Goal: Task Accomplishment & Management: Manage account settings

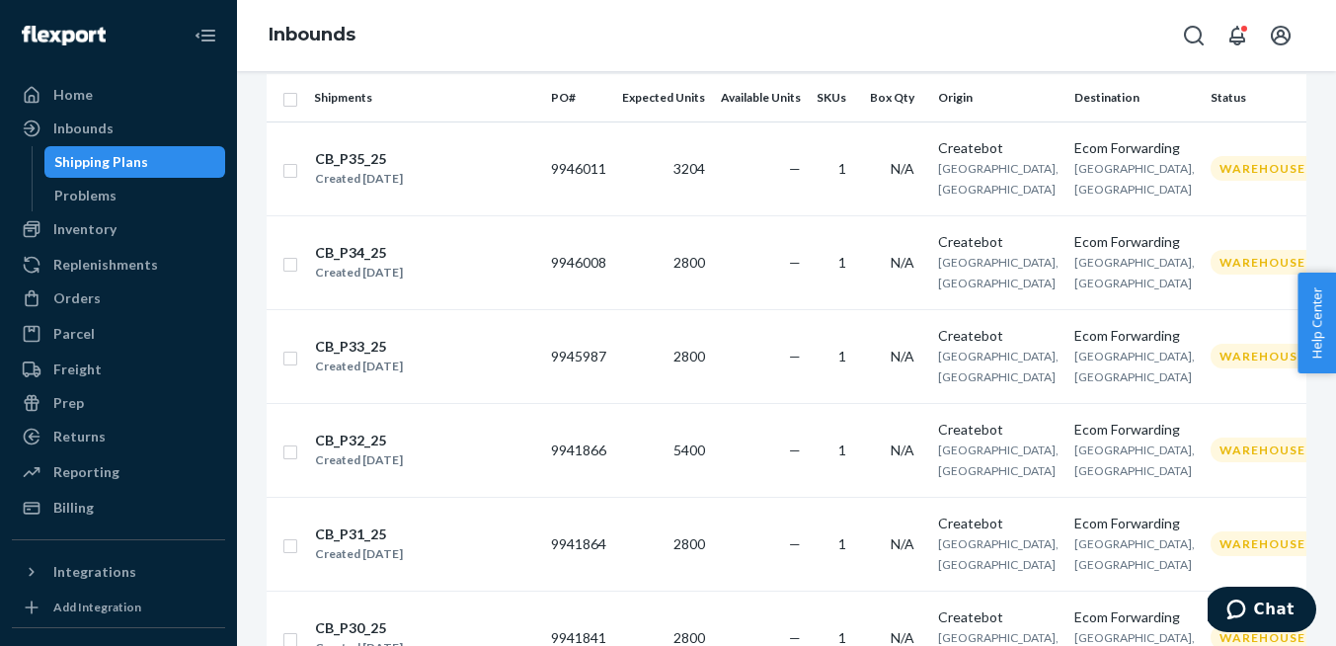
scroll to position [310, 0]
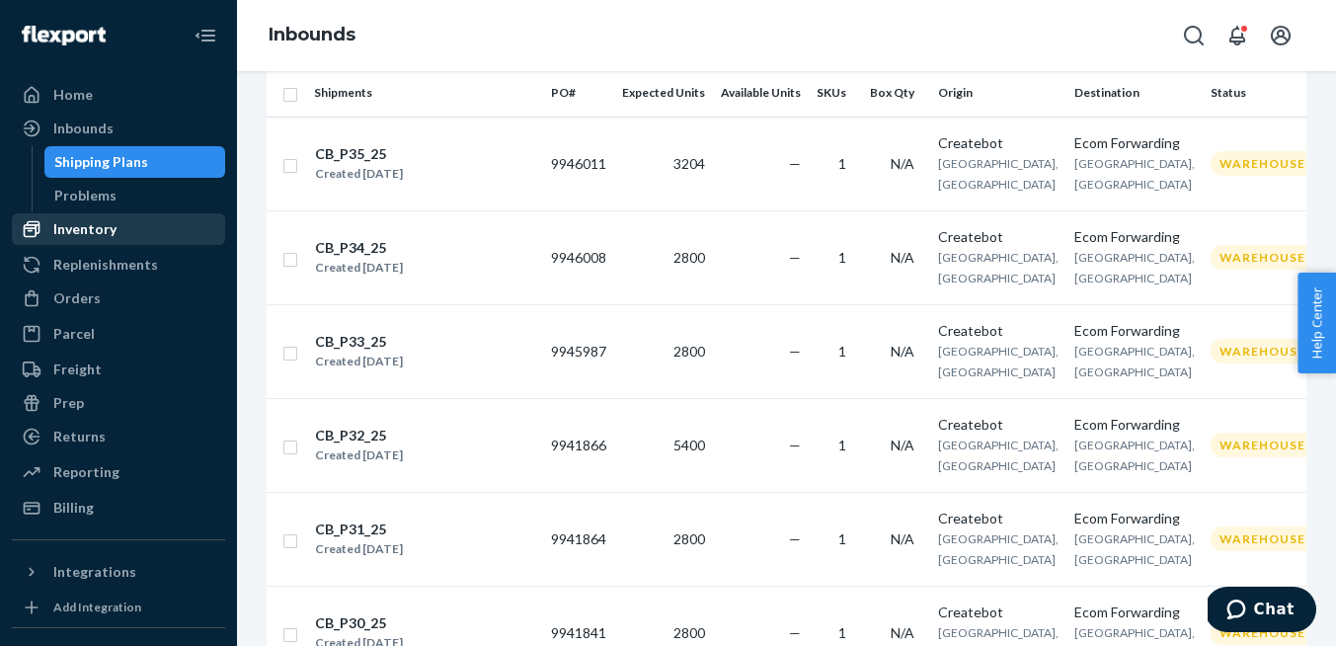
click at [102, 235] on div "Inventory" at bounding box center [84, 229] width 63 height 20
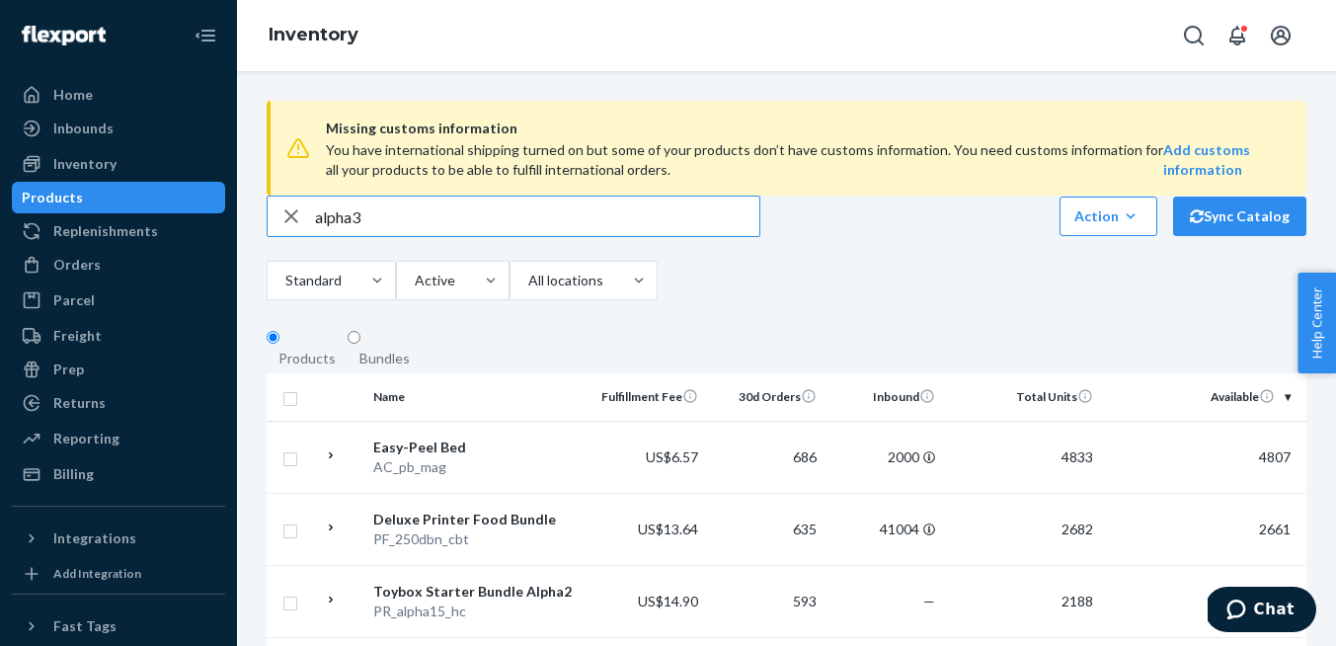
type input "alpha3"
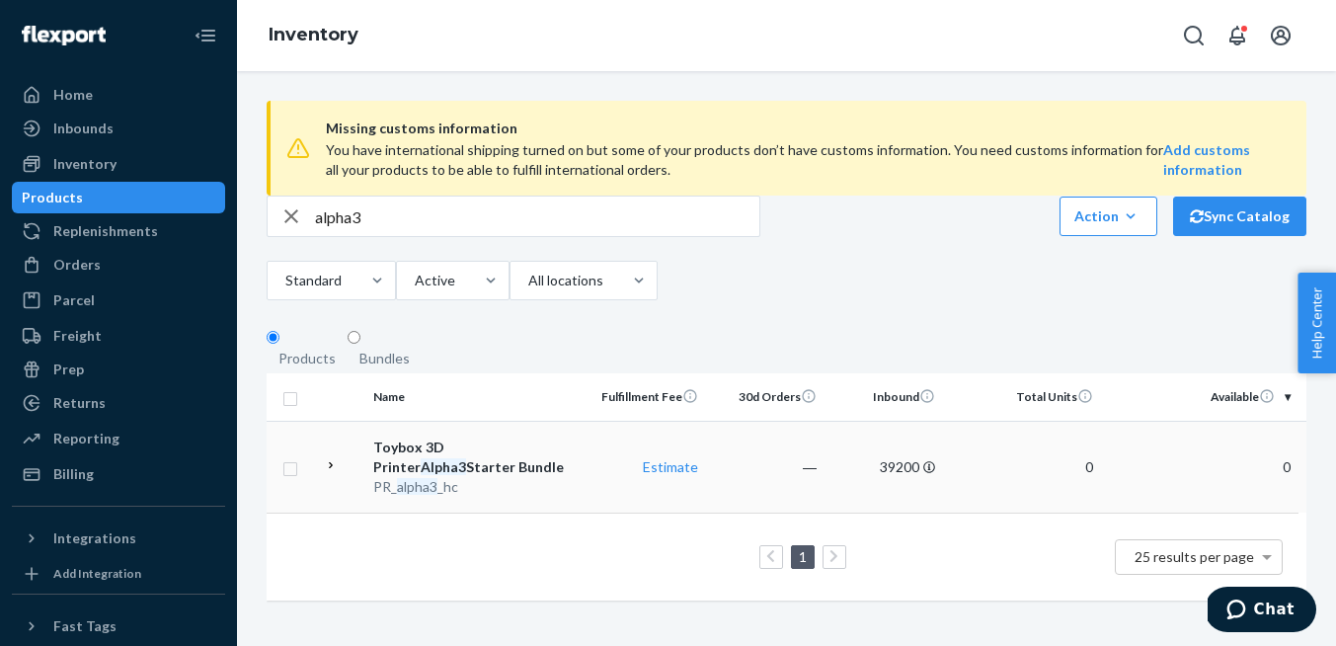
click at [448, 477] on div "Toybox 3D Printer Alpha3 Starter Bundle" at bounding box center [476, 456] width 206 height 39
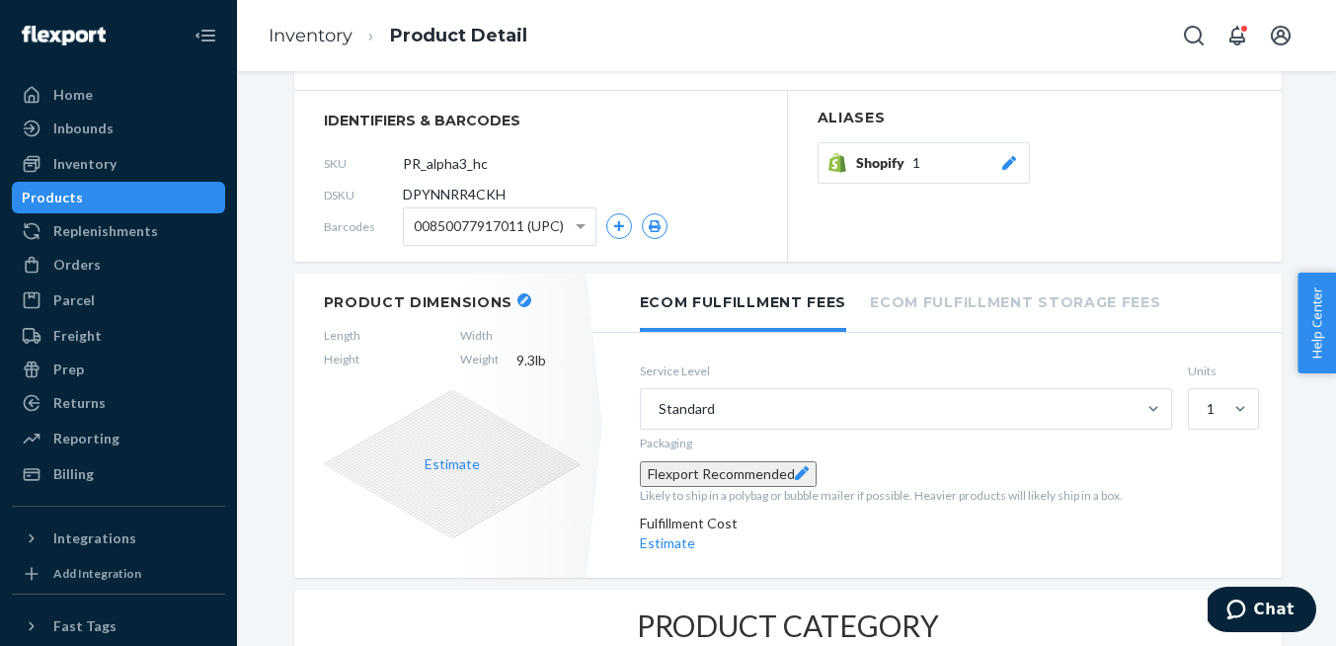
scroll to position [146, 0]
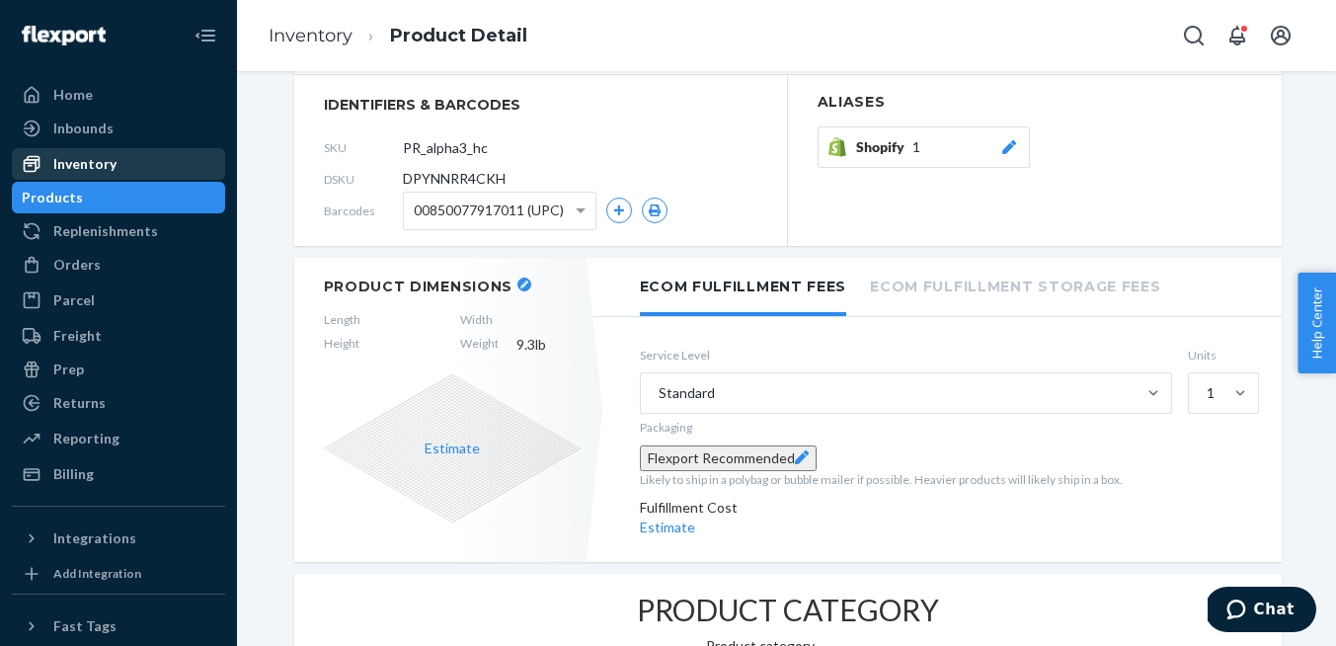
click at [109, 164] on div "Inventory" at bounding box center [84, 164] width 63 height 20
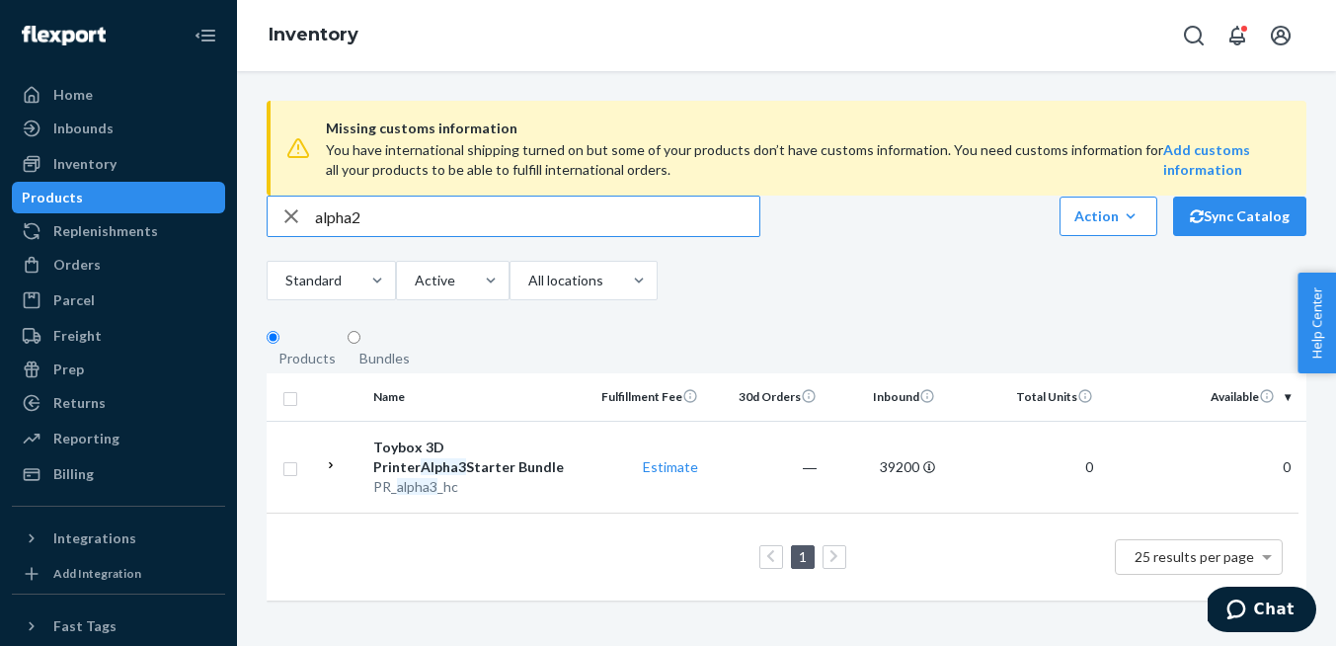
type input "alpha2"
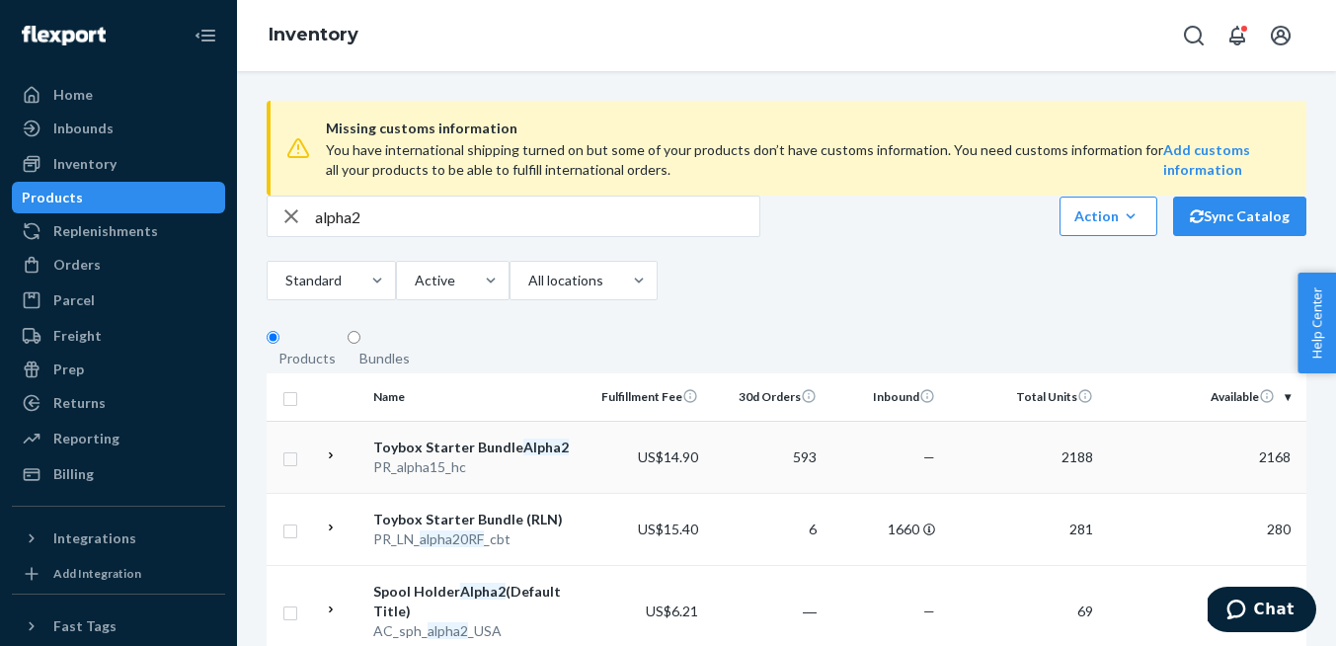
click at [535, 455] on em "Alpha2" at bounding box center [545, 446] width 45 height 17
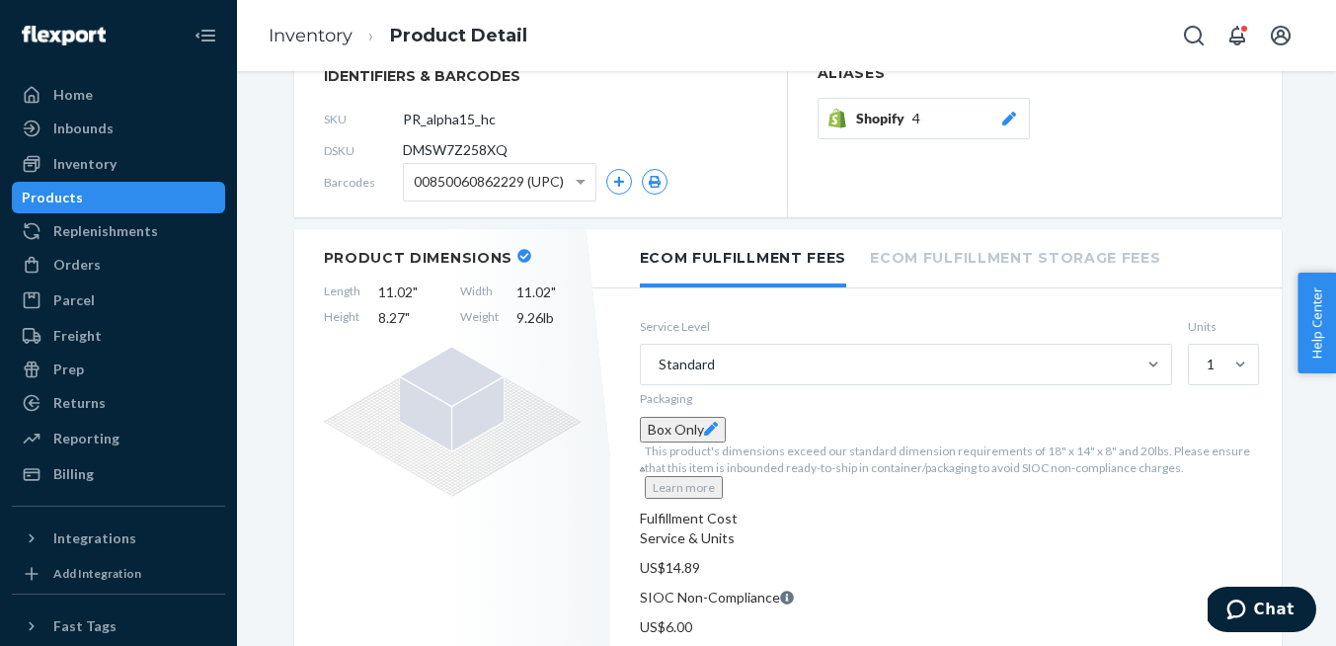
scroll to position [176, 0]
click at [717, 434] on icon at bounding box center [710, 428] width 14 height 14
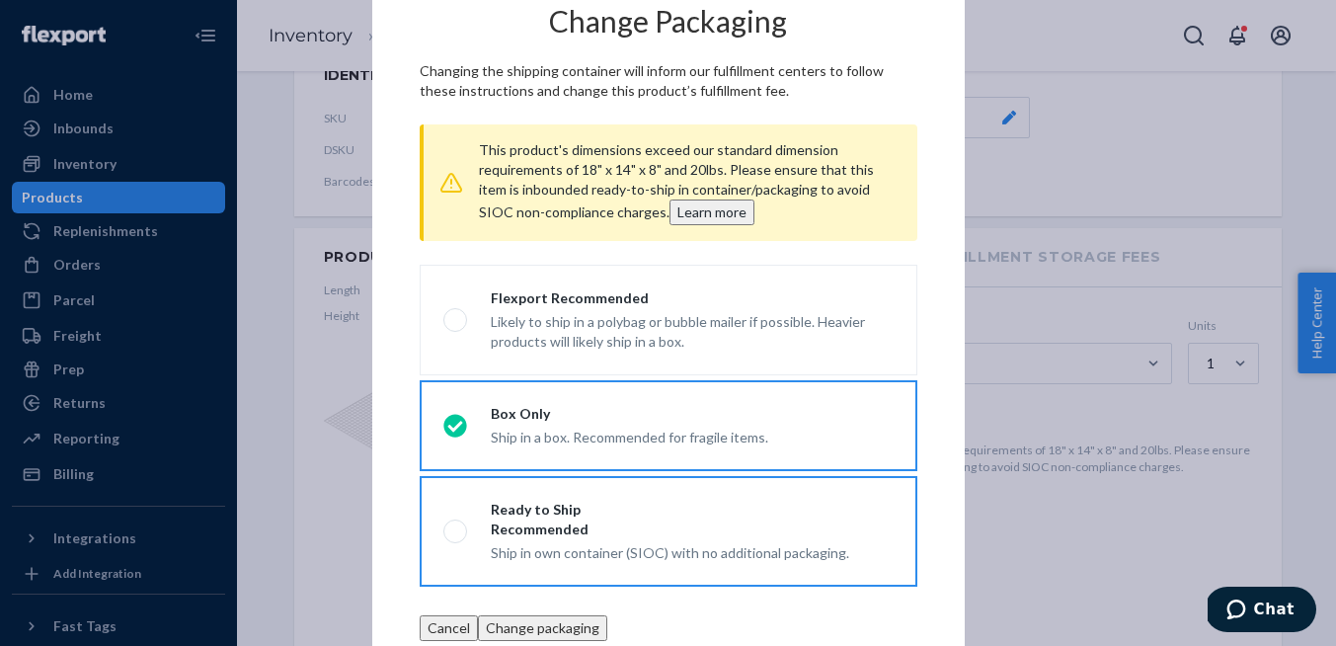
click at [831, 540] on div "Ship in own container (SIOC) with no additional packaging." at bounding box center [670, 551] width 358 height 24
click at [456, 538] on input "Ready to Ship Recommended Ship in own container (SIOC) with no additional packa…" at bounding box center [449, 531] width 13 height 13
radio input "true"
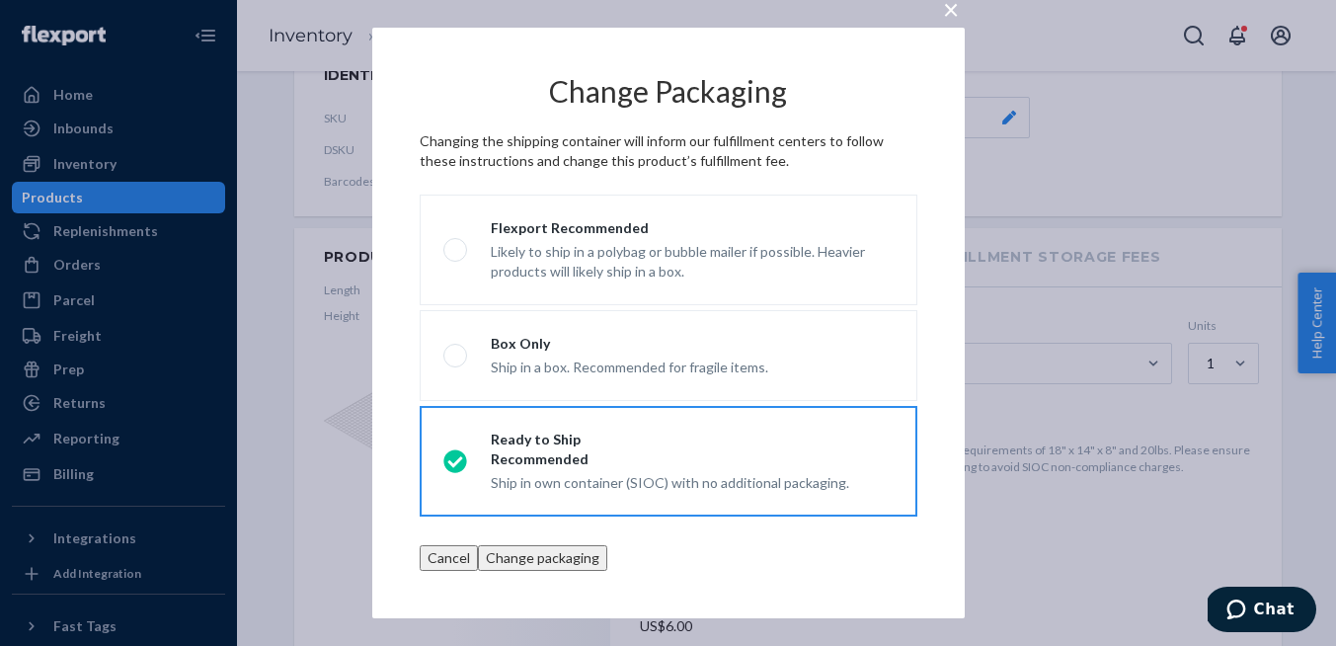
click at [607, 564] on button "Change packaging" at bounding box center [542, 558] width 129 height 26
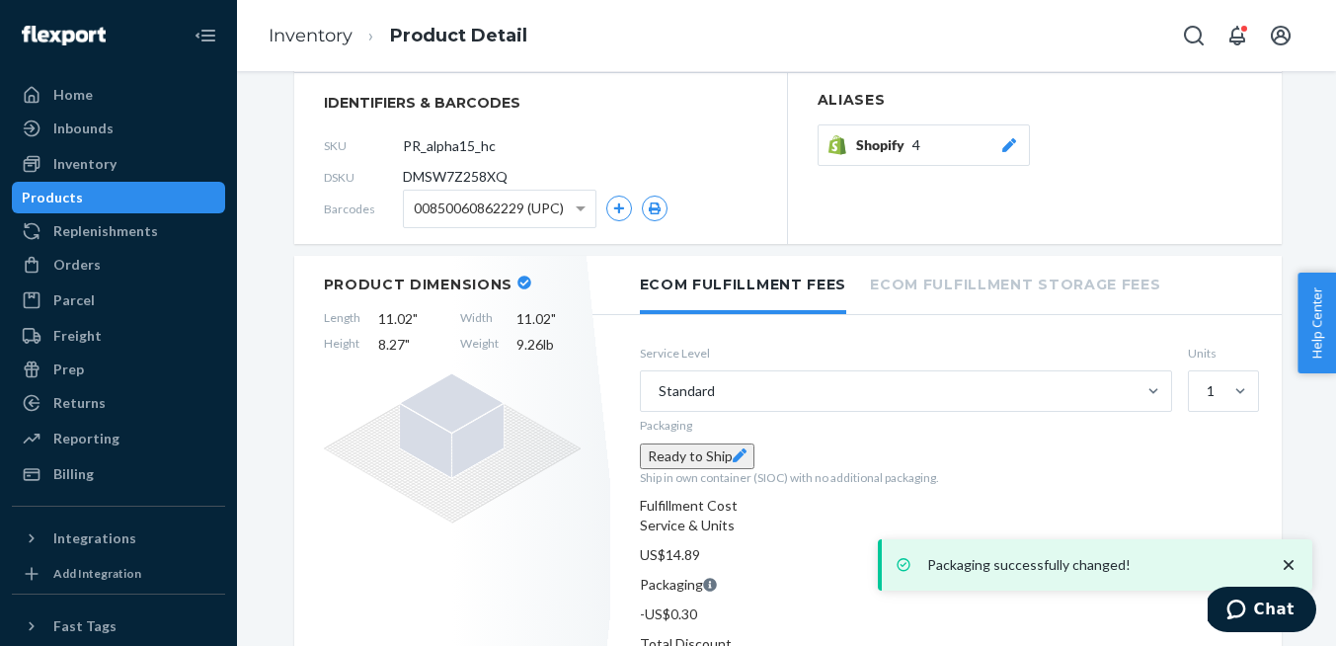
scroll to position [0, 0]
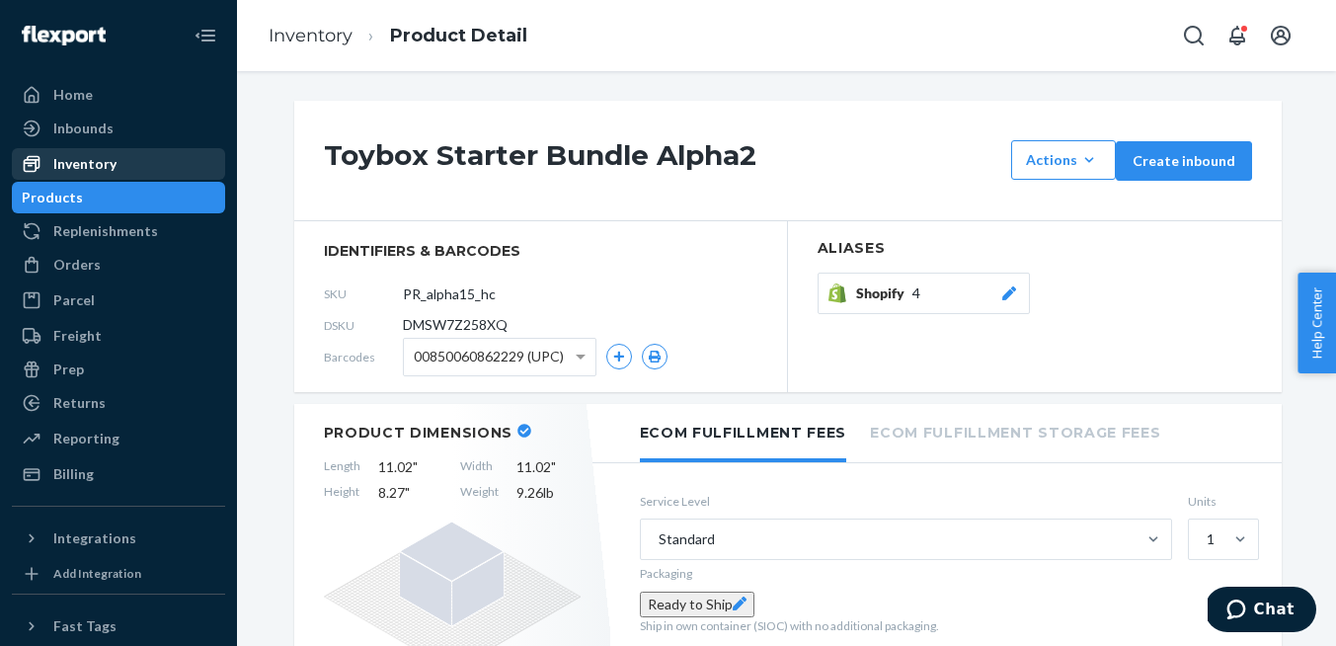
click at [133, 155] on div "Inventory" at bounding box center [118, 164] width 209 height 28
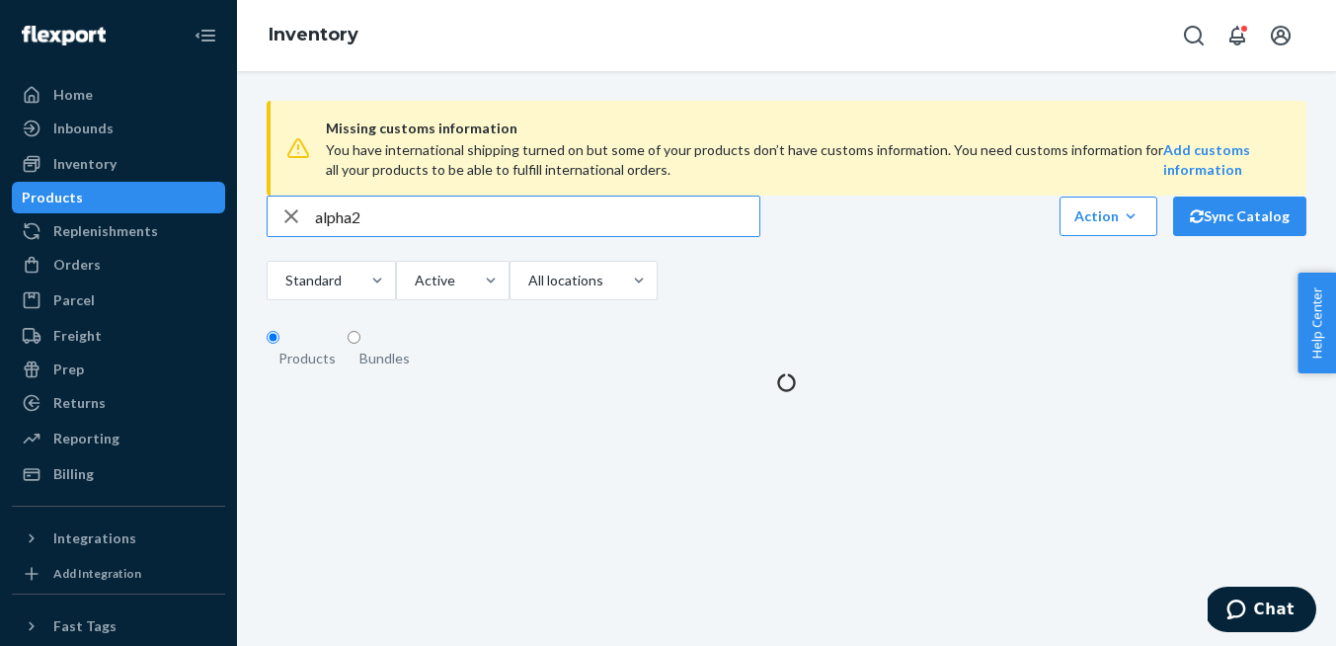
click at [472, 236] on input "alpha2" at bounding box center [537, 215] width 444 height 39
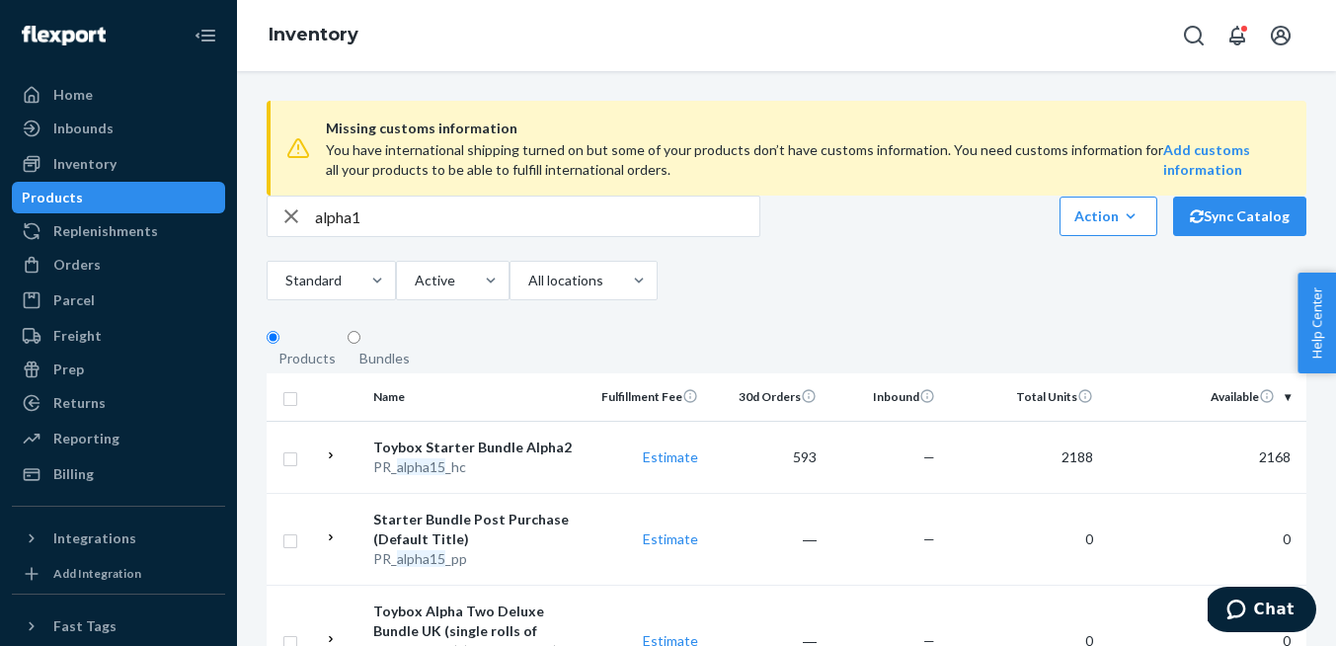
click at [418, 236] on input "alpha1" at bounding box center [537, 215] width 444 height 39
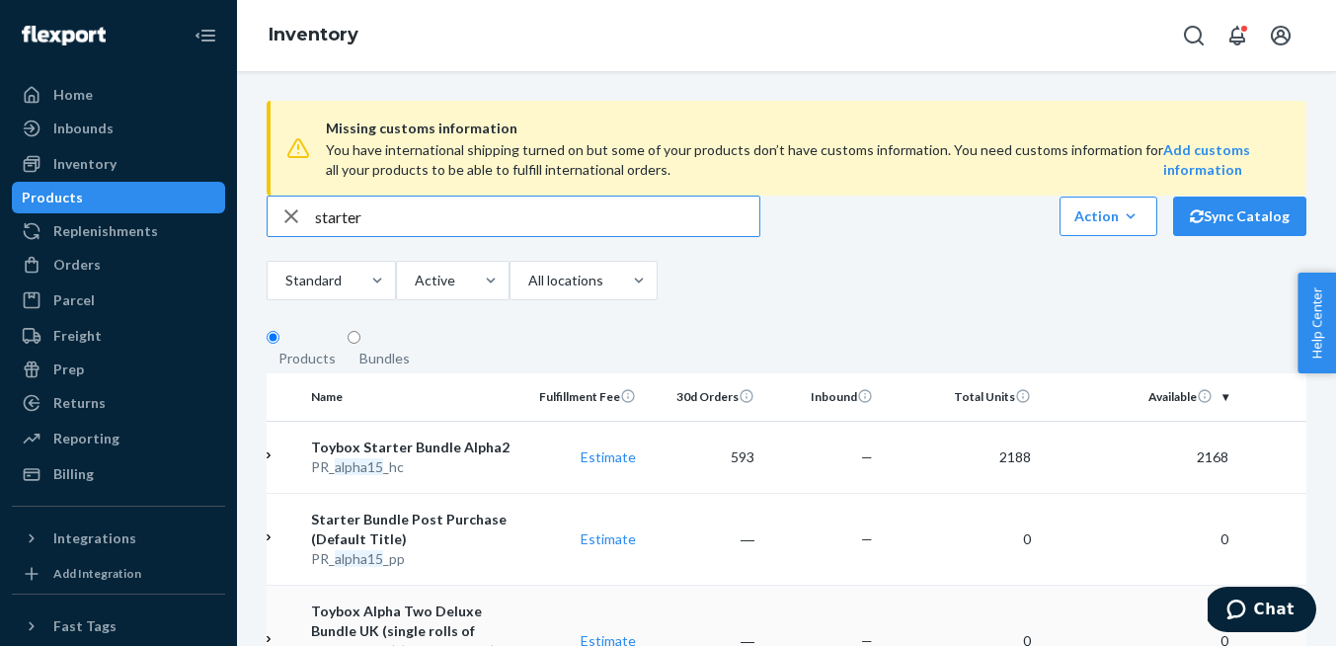
type input "starter"
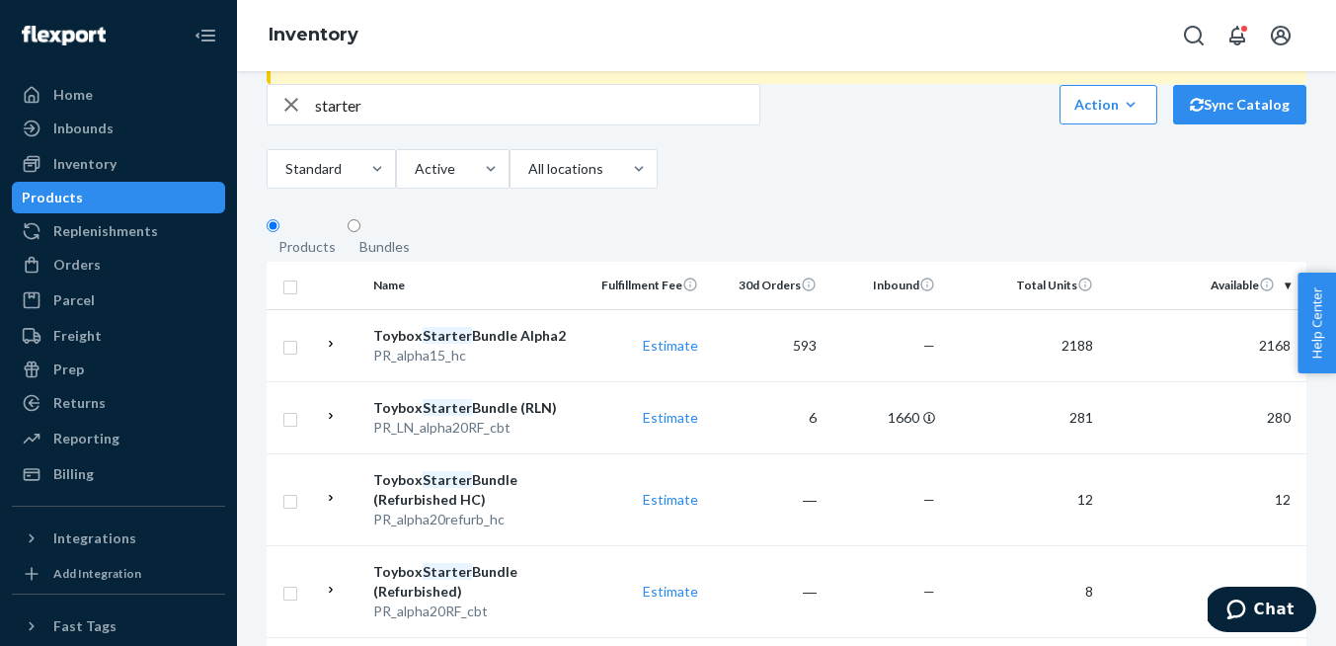
scroll to position [126, 0]
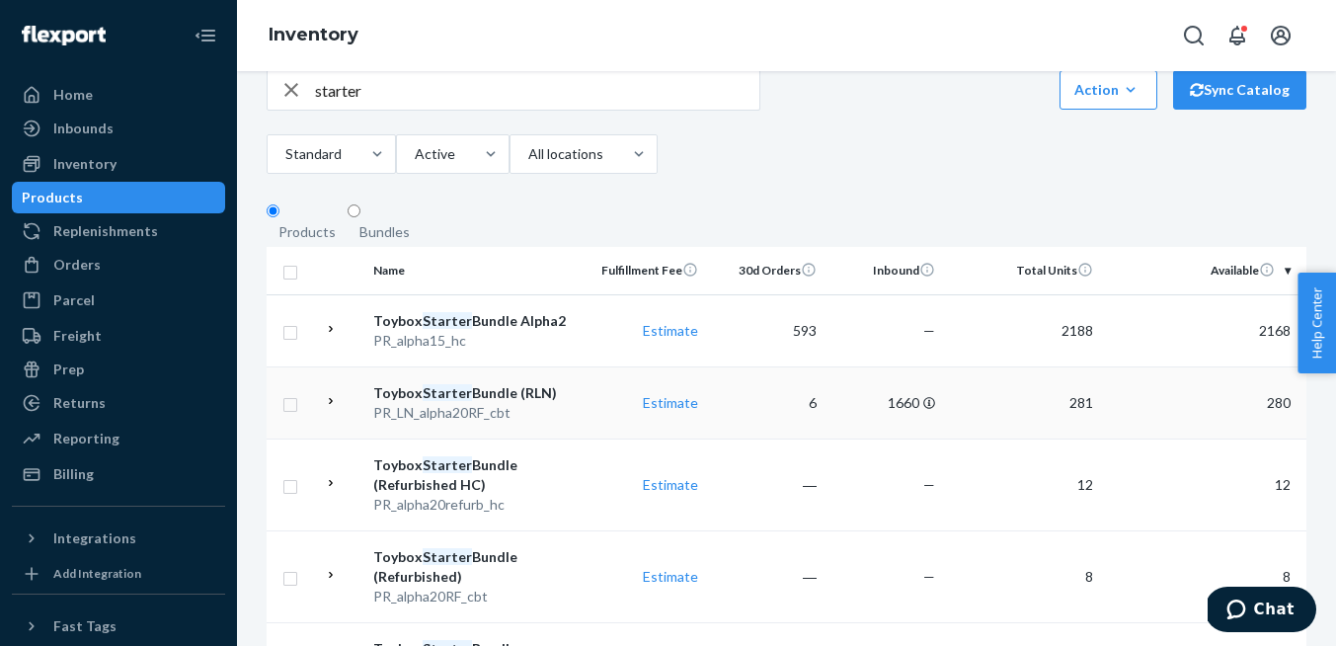
click at [468, 403] on div "Toybox Starter Bundle (RLN)" at bounding box center [476, 393] width 206 height 20
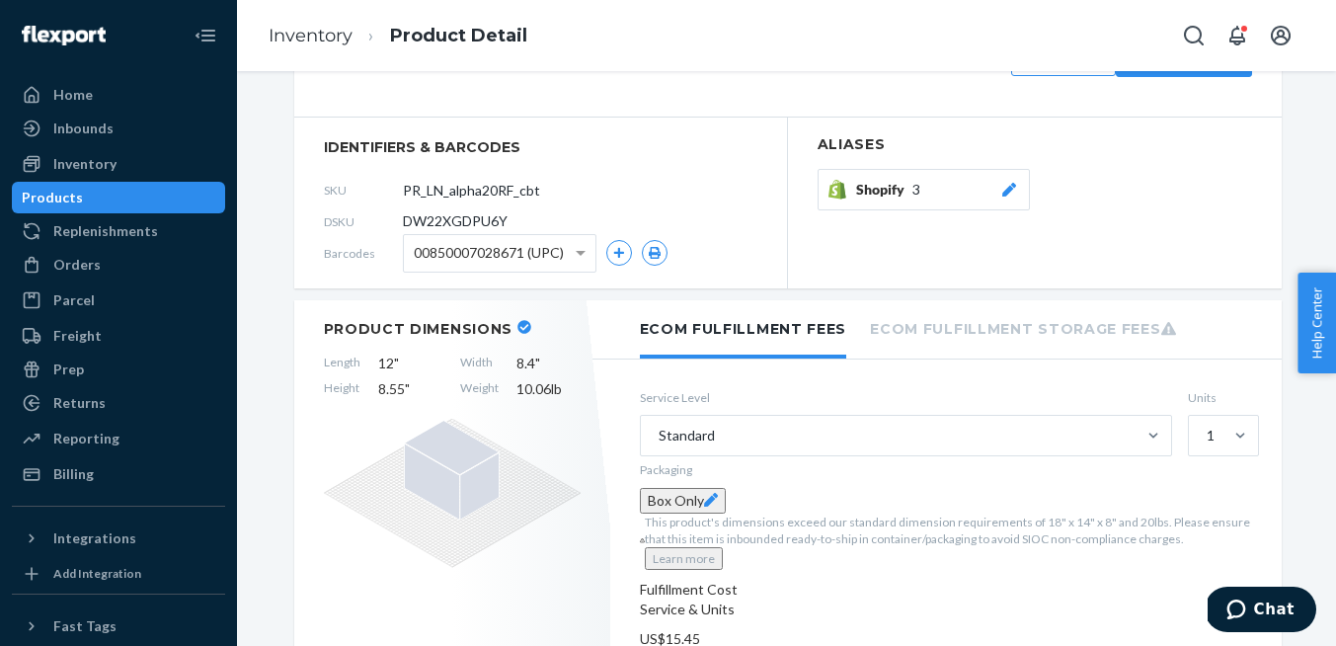
scroll to position [185, 0]
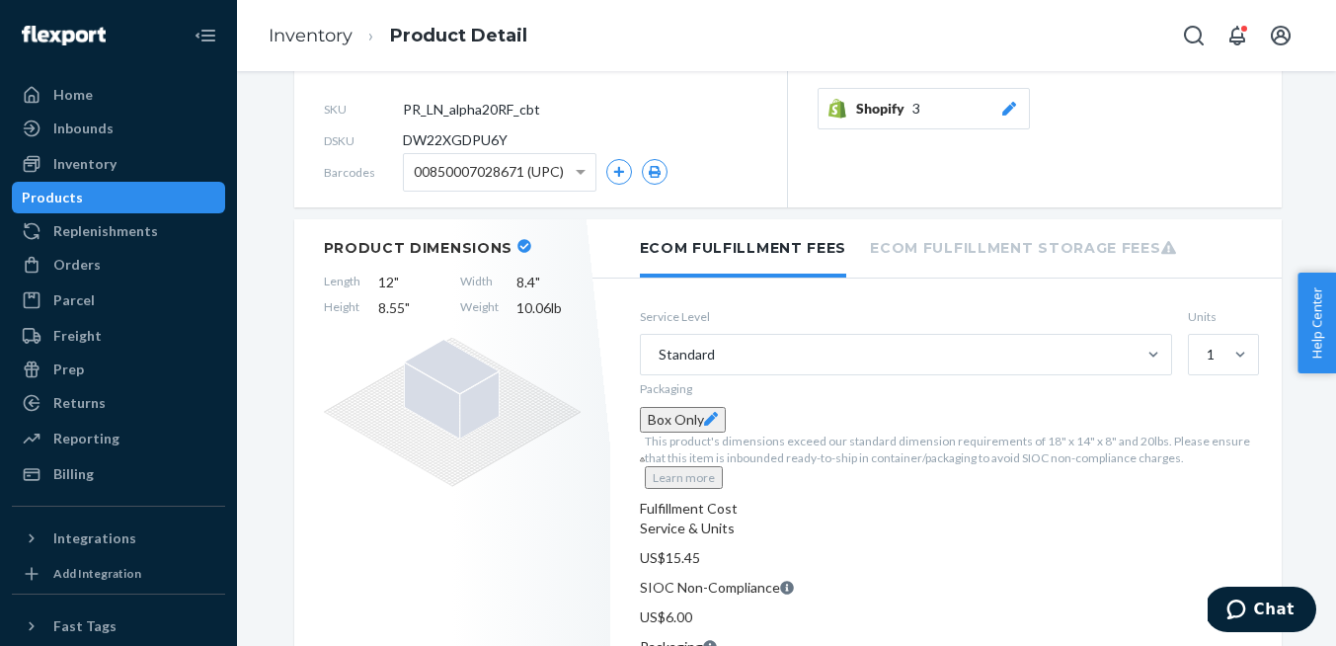
click at [717, 426] on icon at bounding box center [710, 419] width 14 height 14
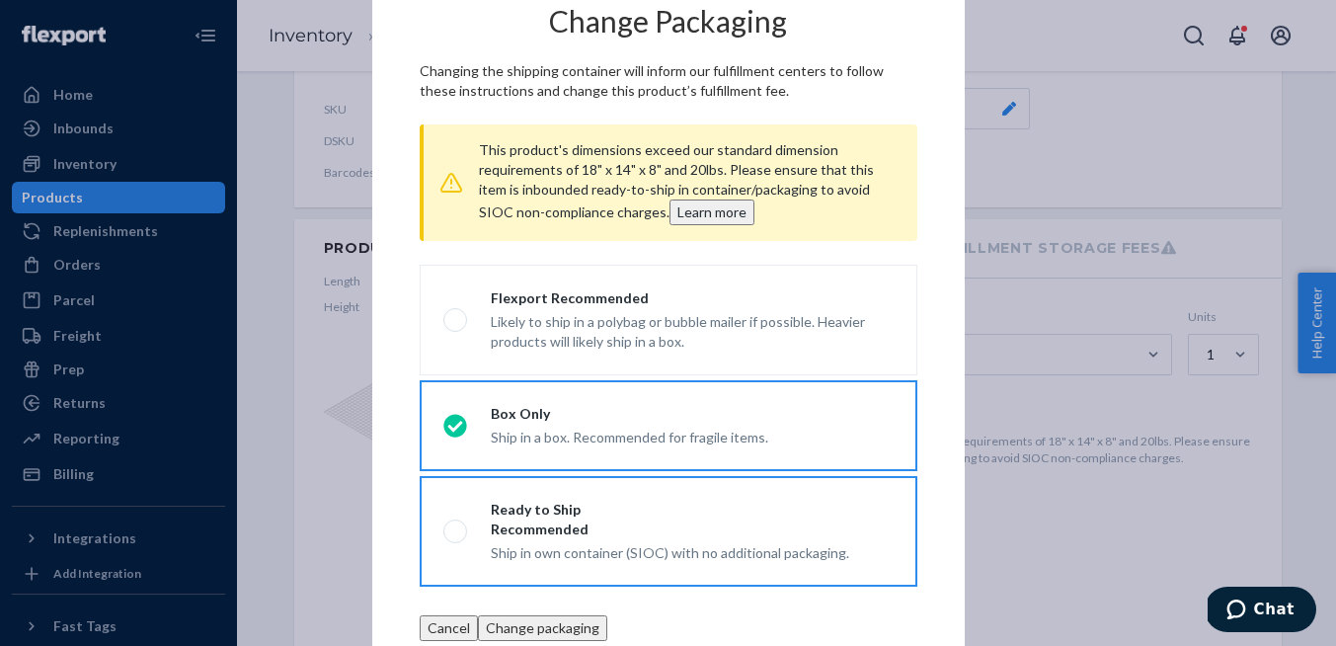
click at [523, 523] on div "Ready to Ship Recommended" at bounding box center [670, 519] width 358 height 39
click at [456, 525] on input "Ready to Ship Recommended Ship in own container (SIOC) with no additional packa…" at bounding box center [449, 531] width 13 height 13
radio input "true"
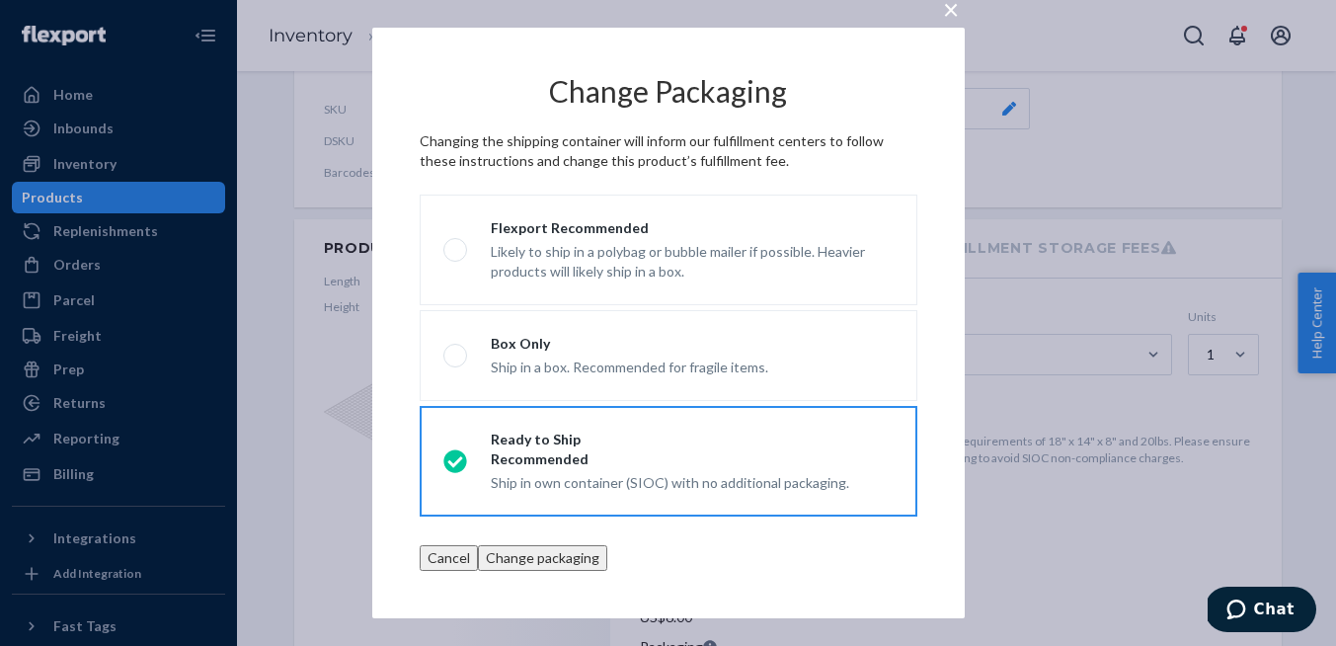
click at [607, 571] on button "Change packaging" at bounding box center [542, 558] width 129 height 26
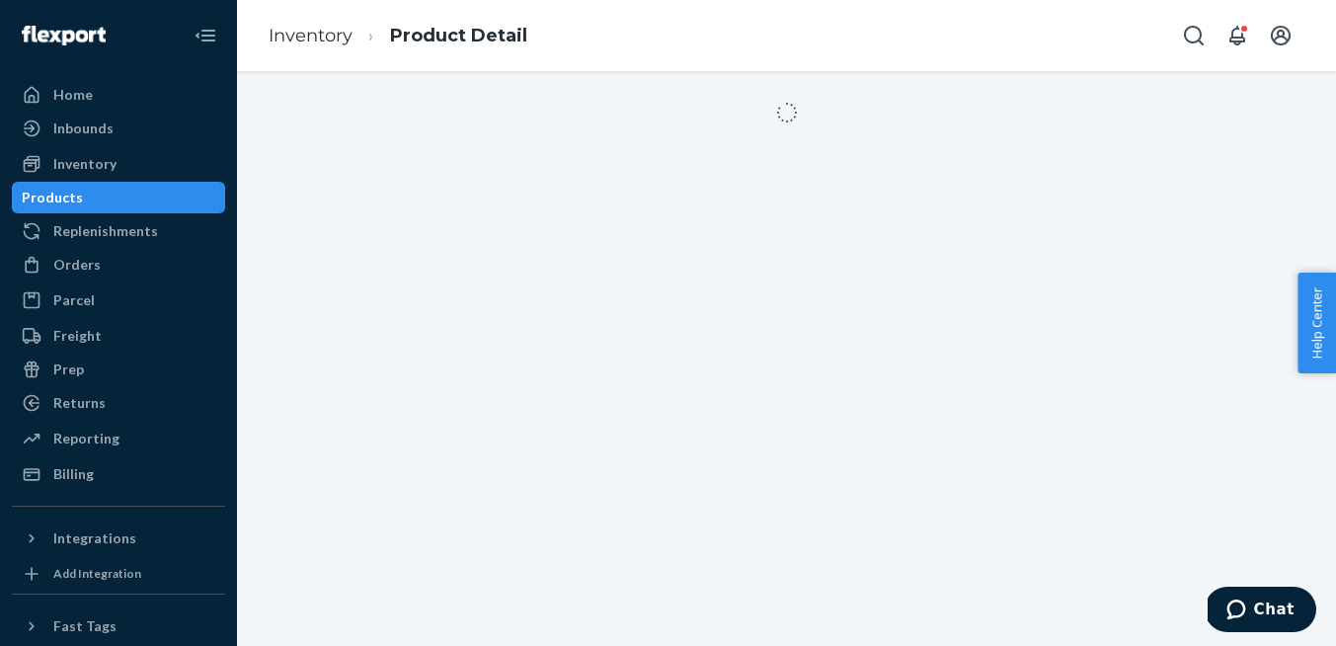
scroll to position [0, 0]
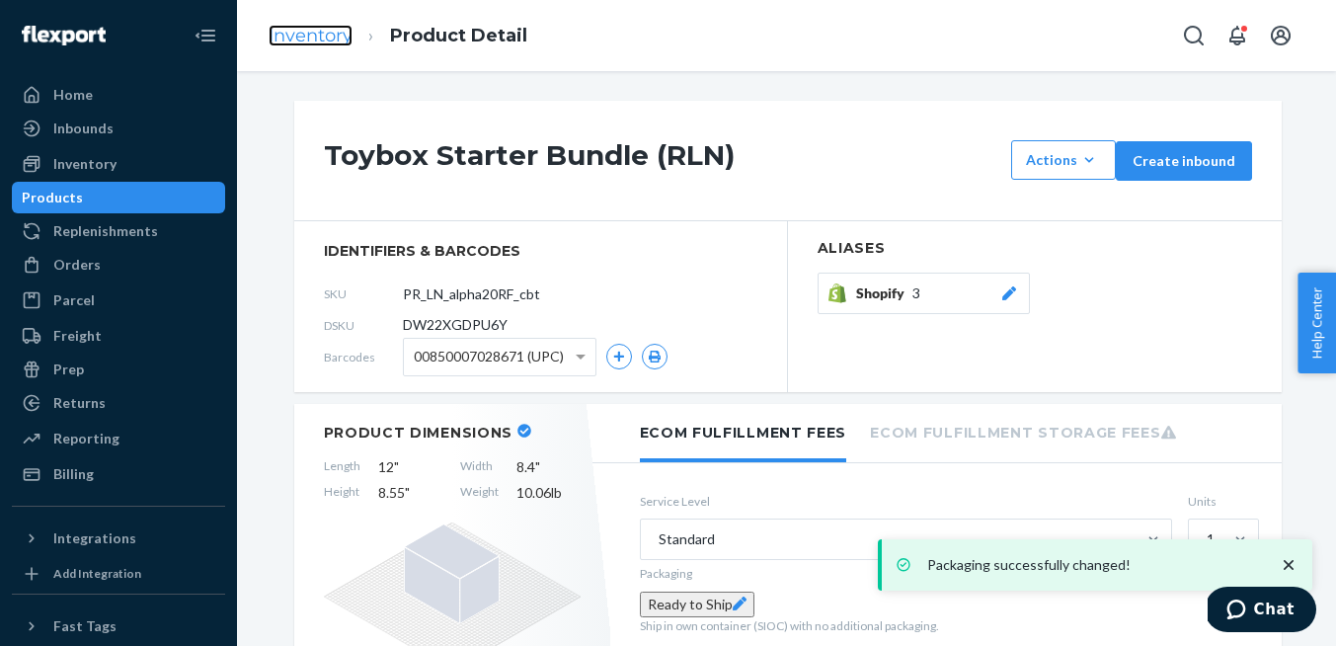
click at [296, 40] on link "Inventory" at bounding box center [311, 36] width 84 height 22
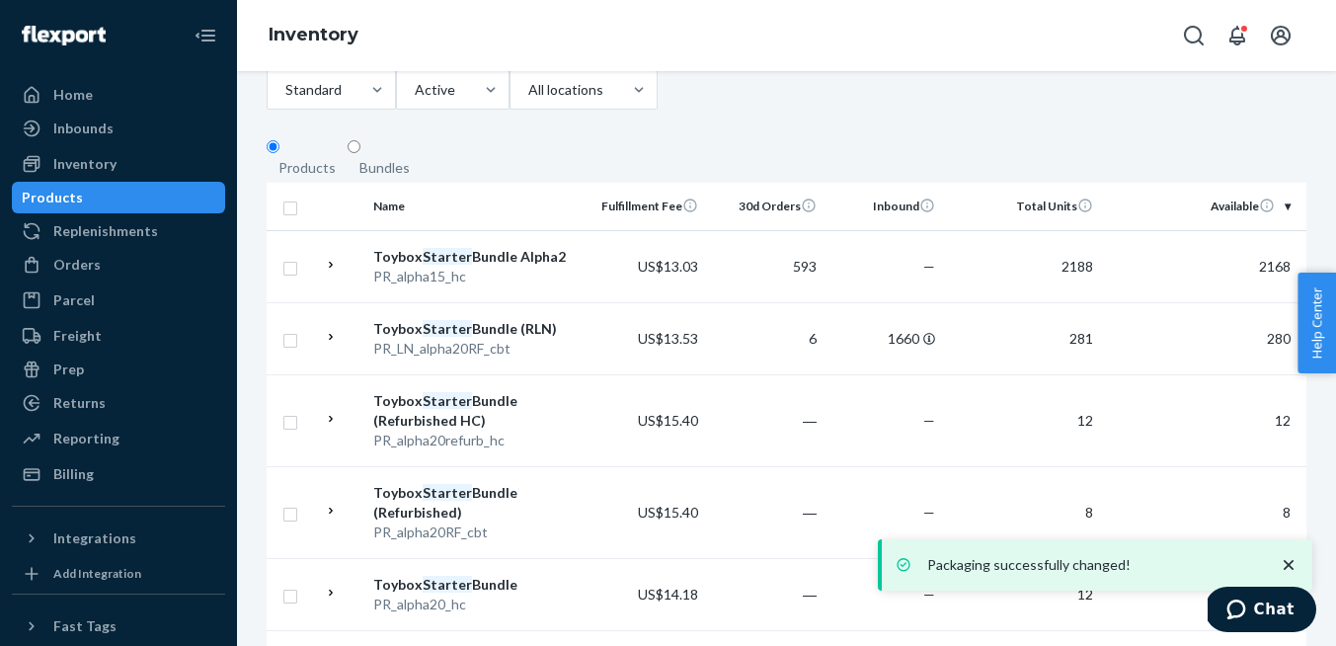
scroll to position [201, 0]
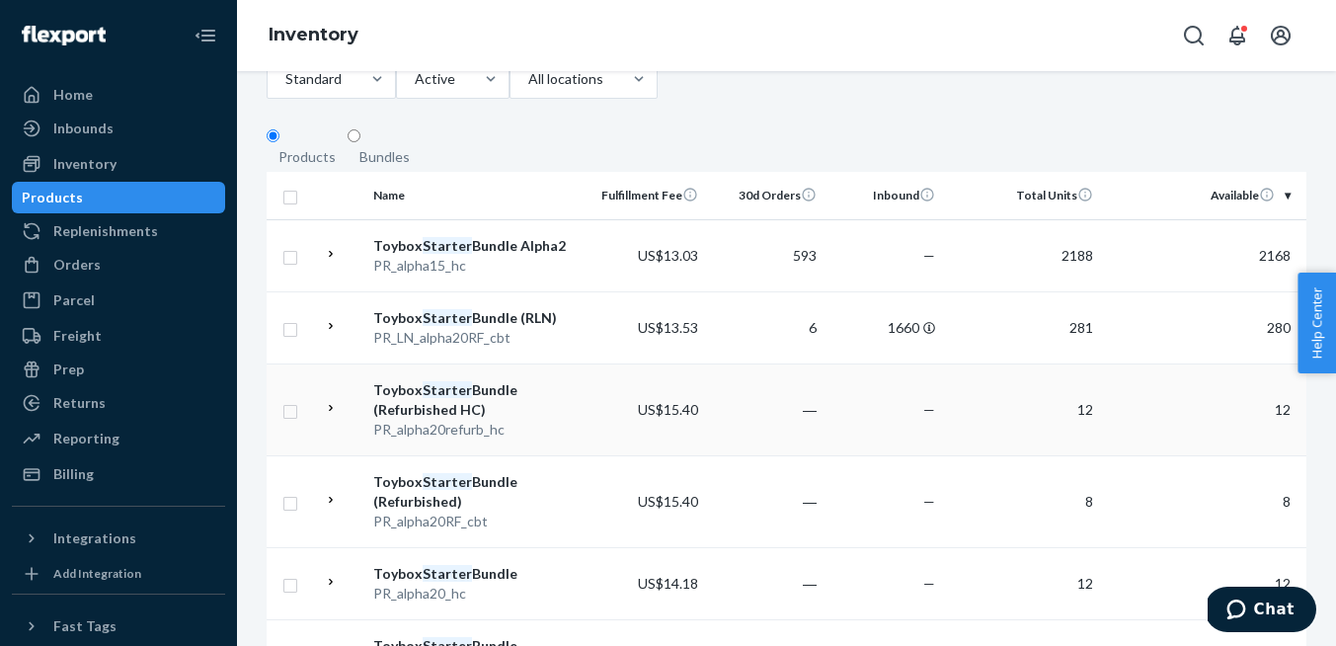
click at [454, 420] on div "Toybox Starter Bundle (Refurbished HC)" at bounding box center [476, 399] width 206 height 39
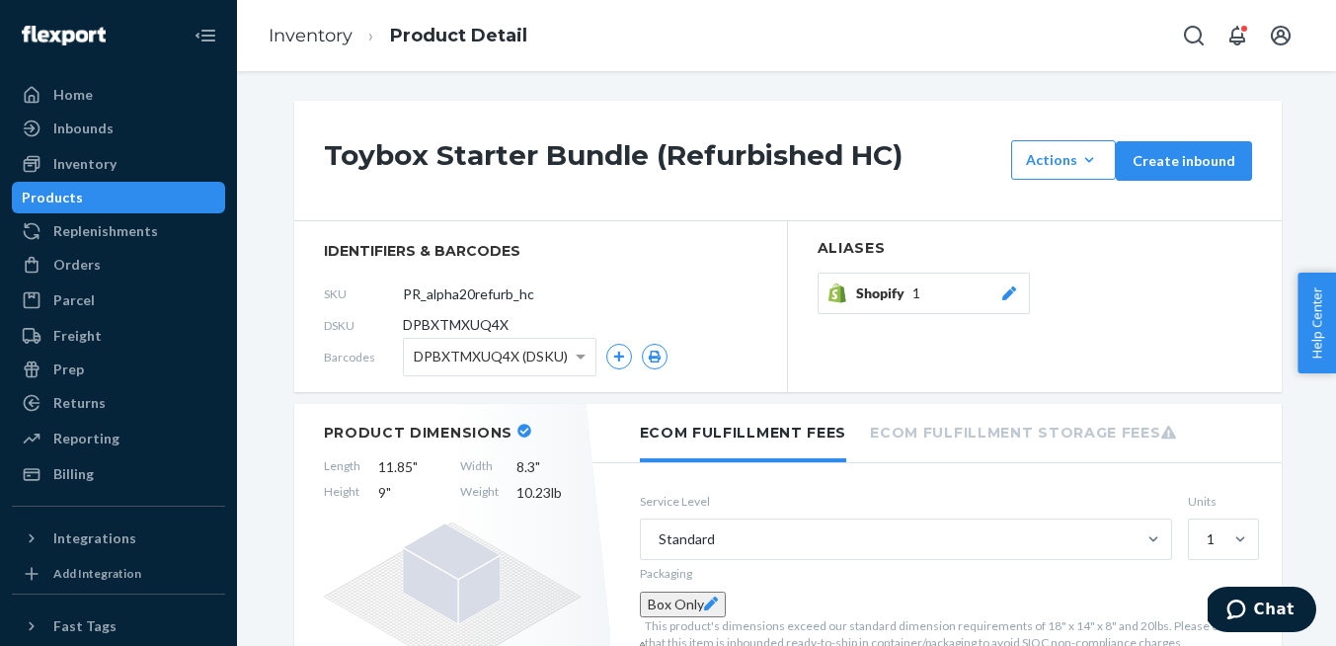
click at [726, 607] on button "Box Only" at bounding box center [683, 604] width 86 height 26
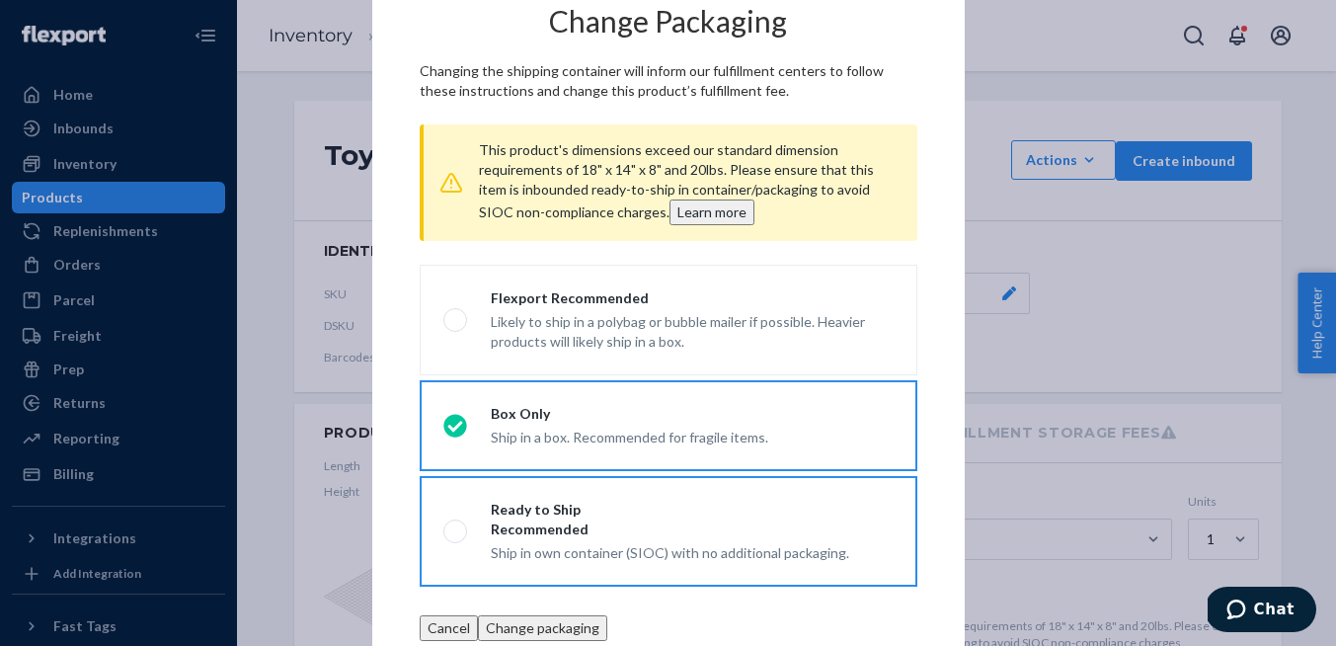
click at [744, 523] on div "Ready to Ship Recommended" at bounding box center [670, 519] width 358 height 39
click at [456, 525] on input "Ready to Ship Recommended Ship in own container (SIOC) with no additional packa…" at bounding box center [449, 531] width 13 height 13
radio input "true"
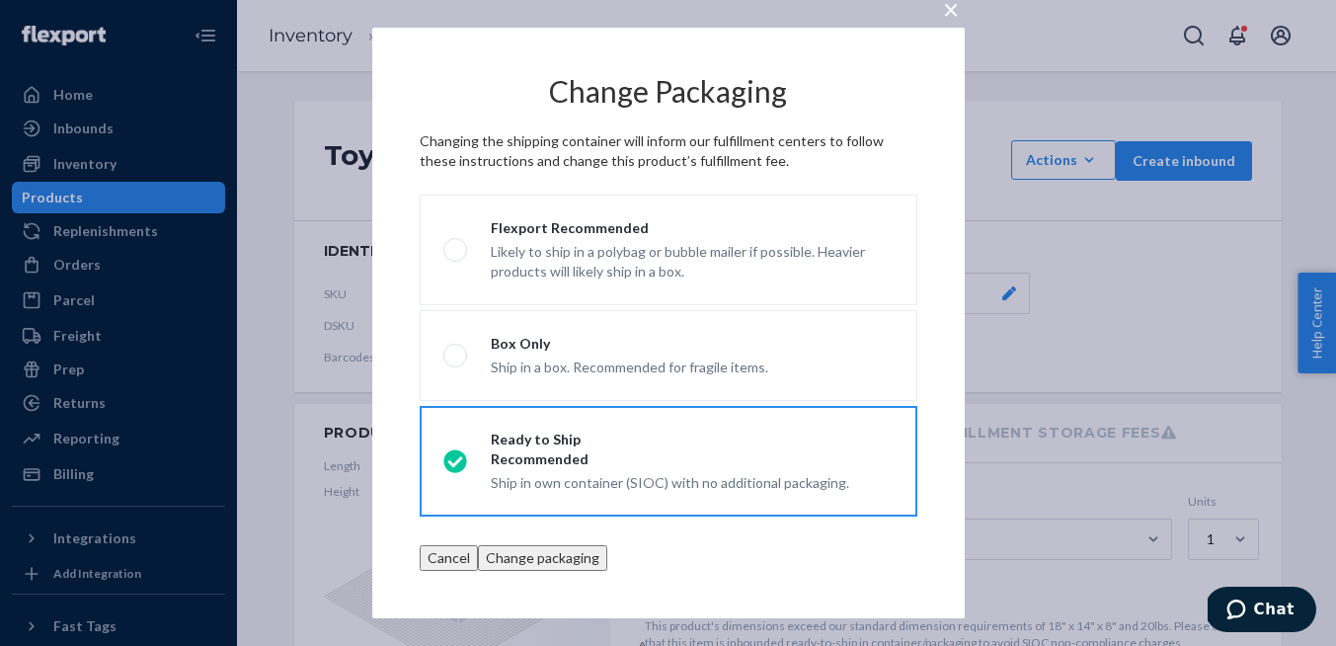
click at [607, 571] on button "Change packaging" at bounding box center [542, 558] width 129 height 26
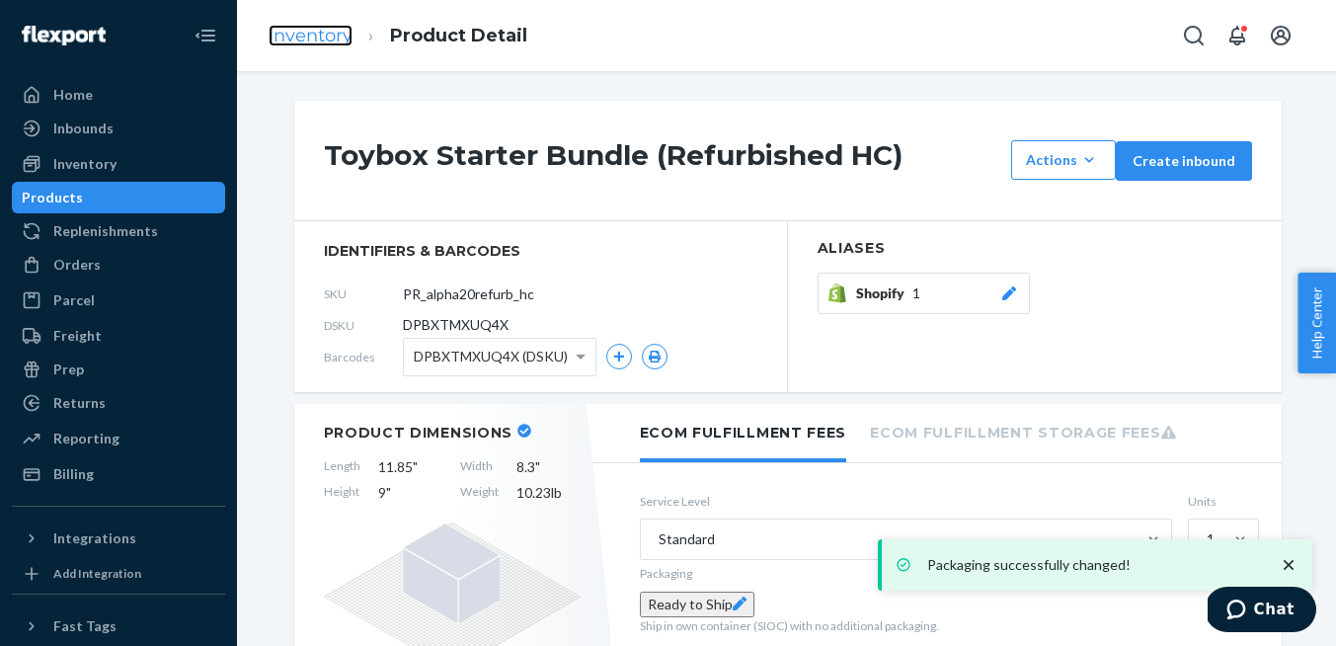
click at [322, 45] on link "Inventory" at bounding box center [311, 36] width 84 height 22
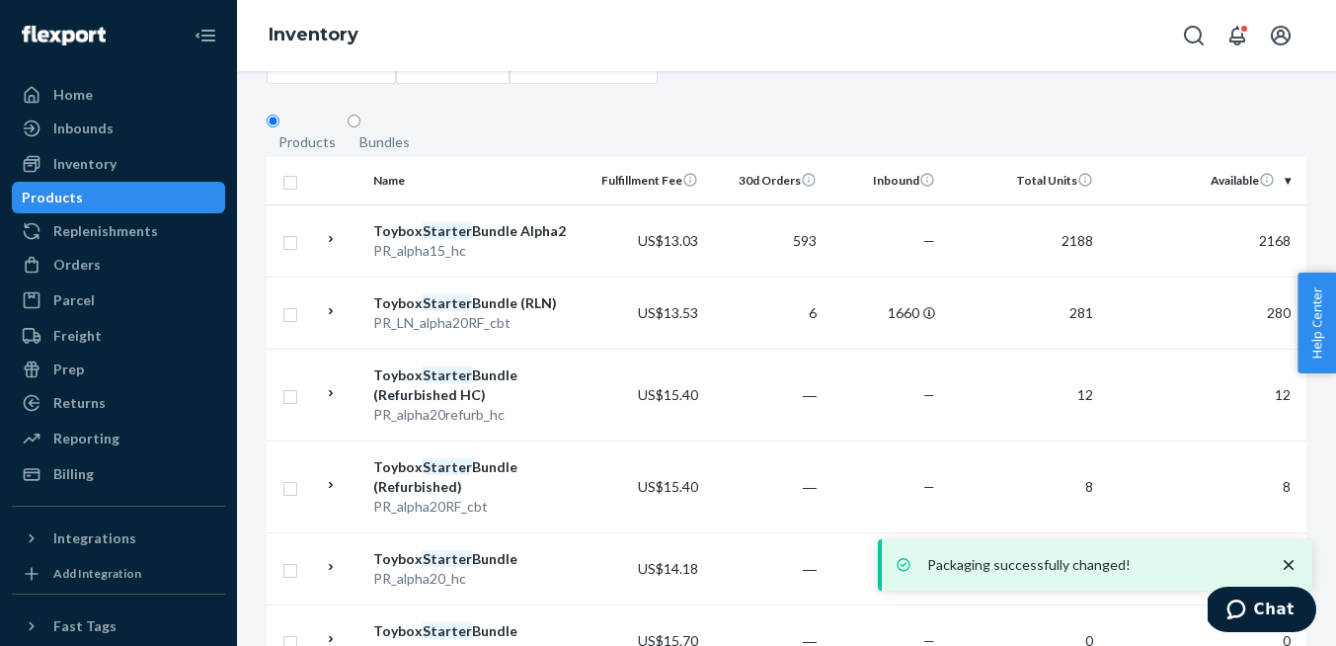
scroll to position [219, 0]
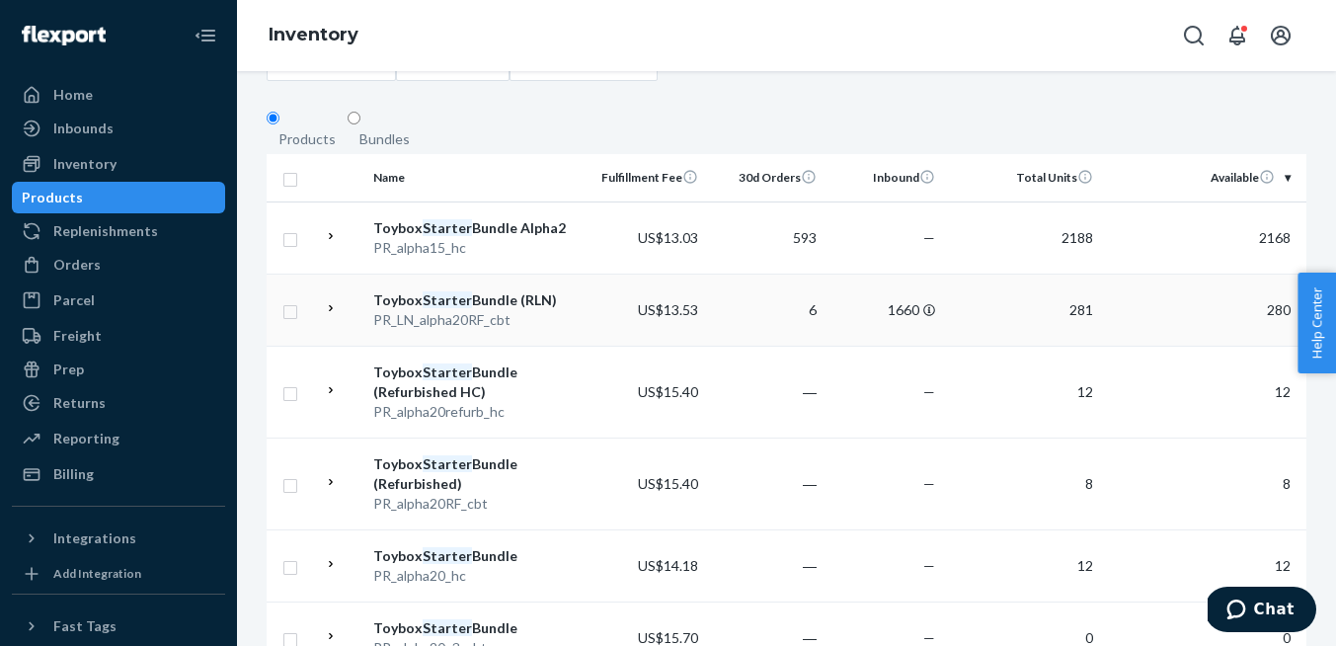
click at [470, 330] on div "PR_LN_alpha20RF_cbt" at bounding box center [476, 320] width 206 height 20
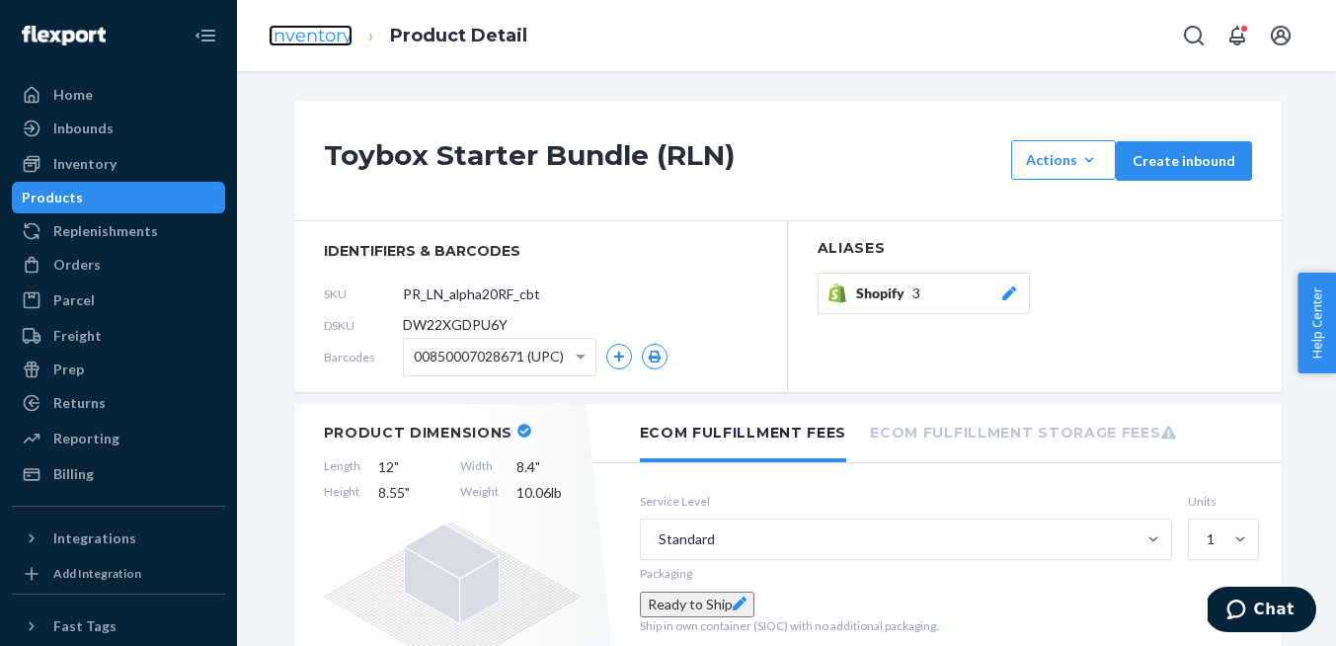
click at [340, 34] on link "Inventory" at bounding box center [311, 36] width 84 height 22
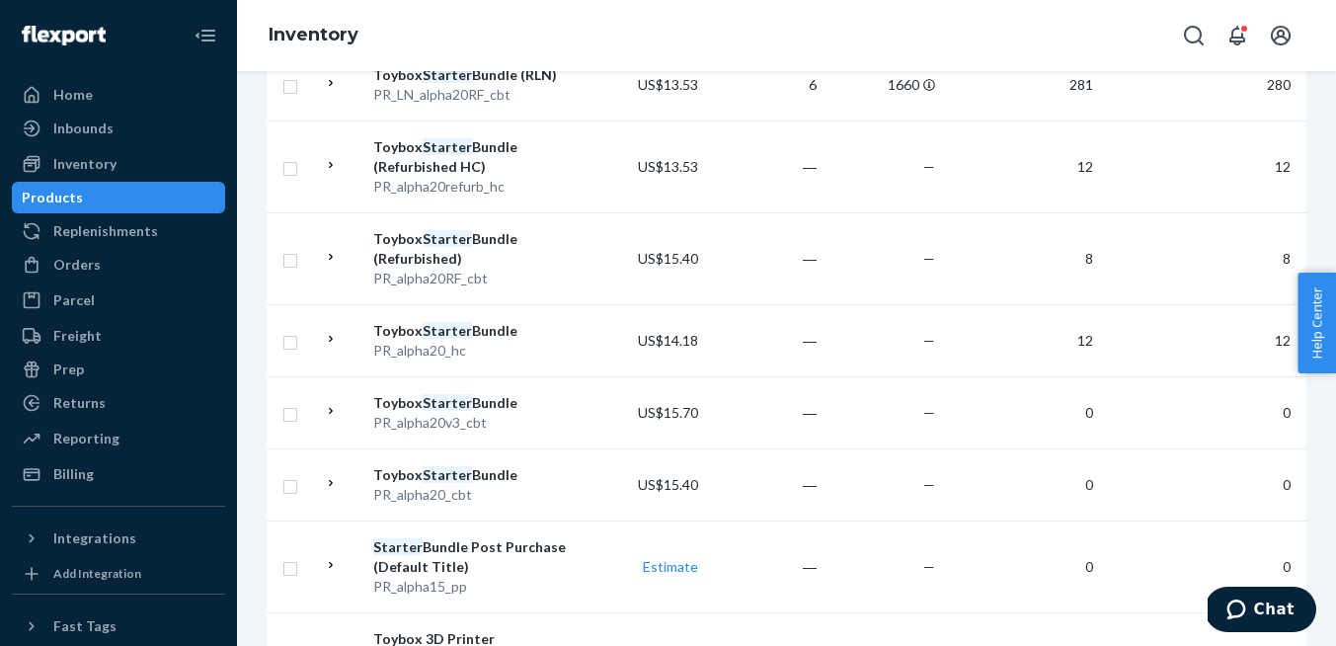
scroll to position [428, 0]
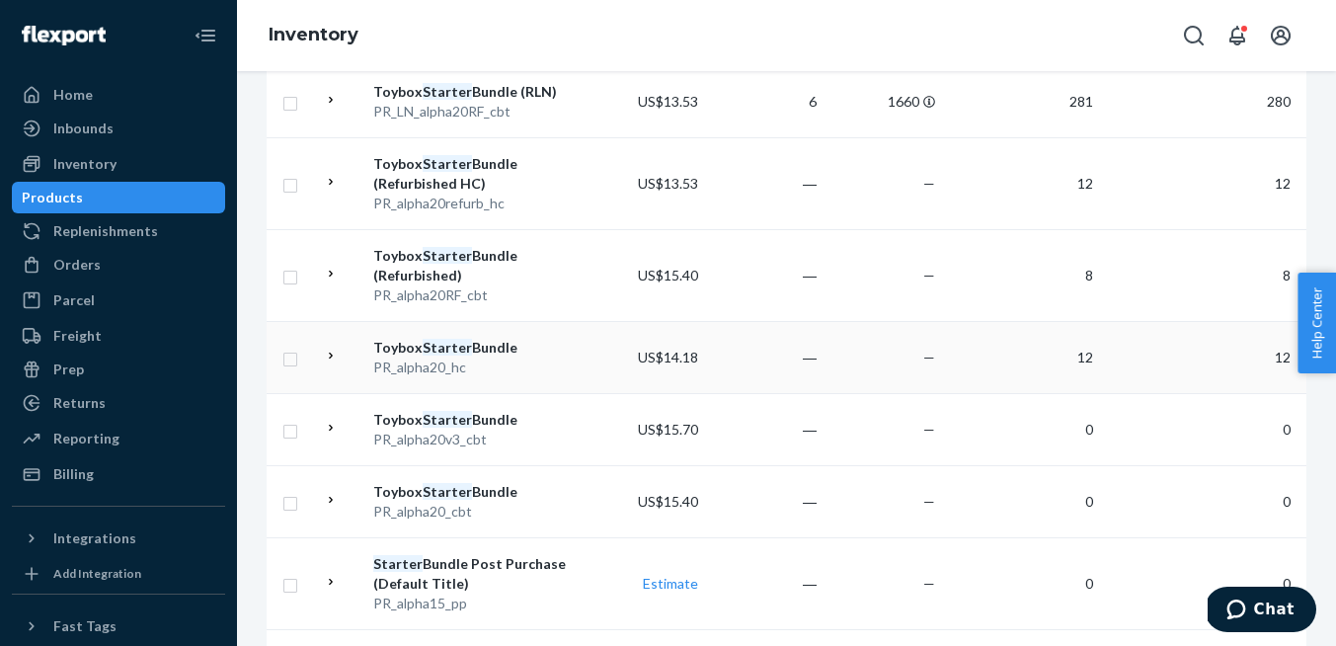
click at [403, 357] on div "Toybox Starter Bundle" at bounding box center [476, 348] width 206 height 20
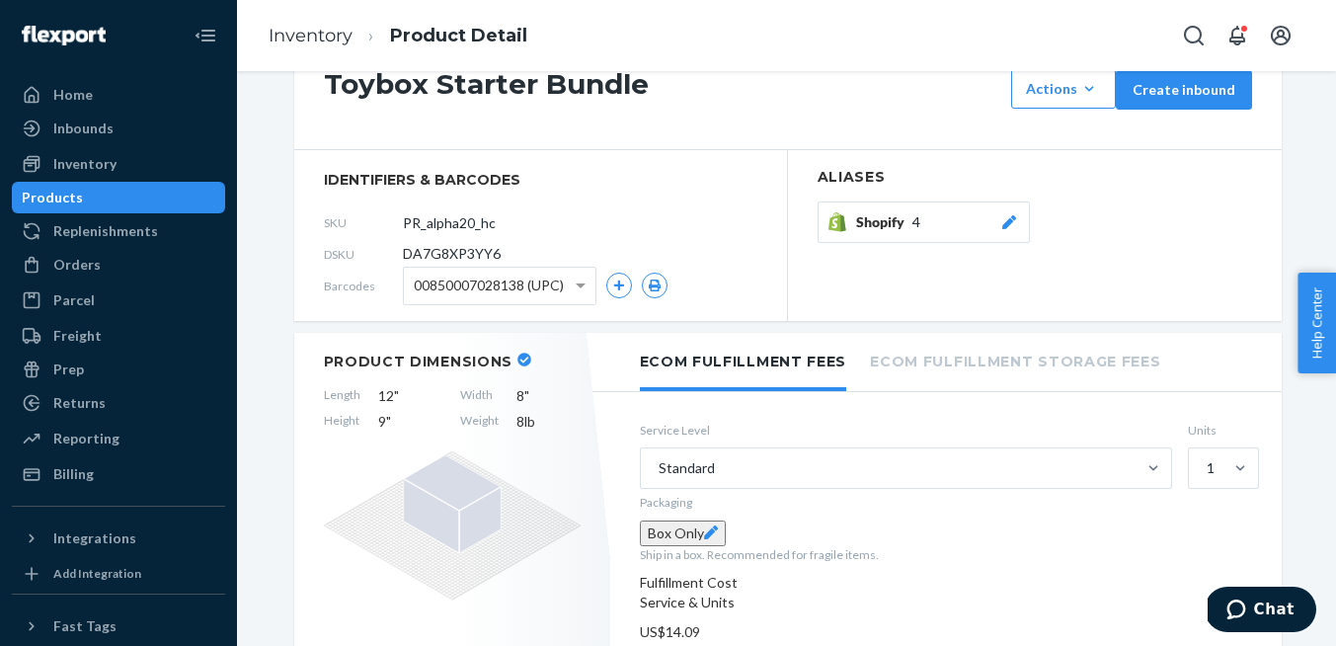
scroll to position [70, 0]
click at [718, 540] on icon at bounding box center [711, 533] width 14 height 14
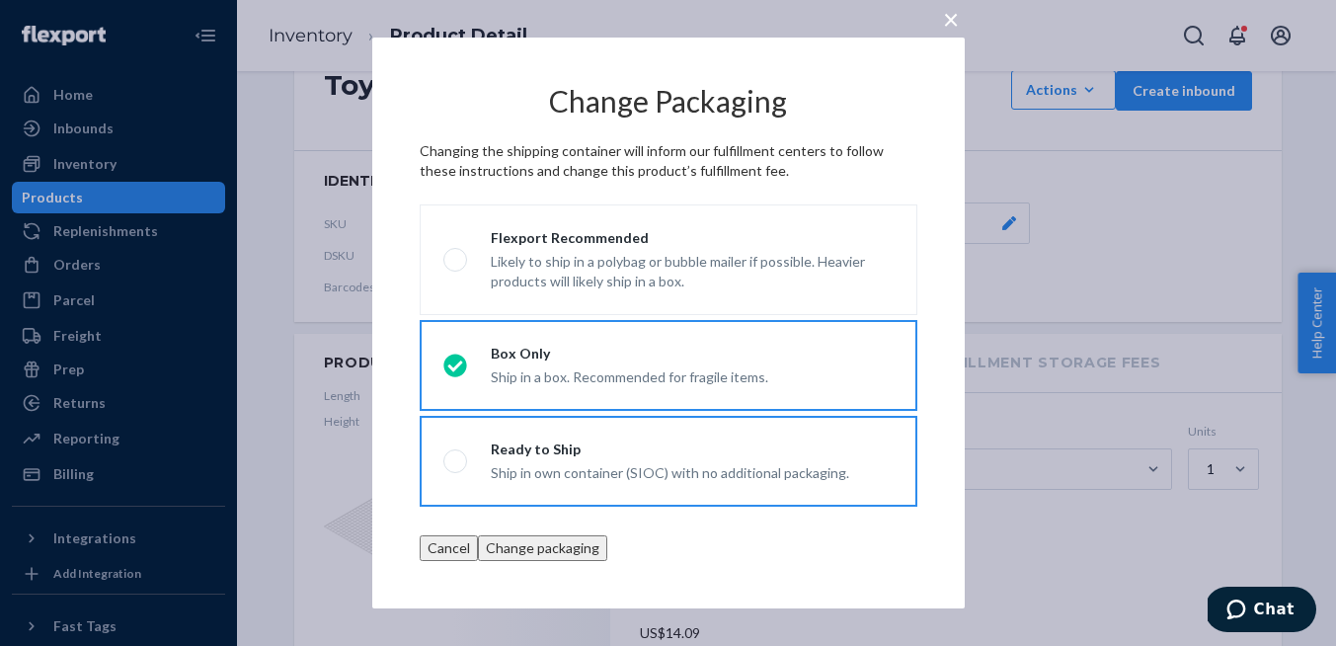
click at [586, 449] on div "Ready to Ship" at bounding box center [670, 449] width 358 height 20
click at [456, 455] on input "Ready to Ship Ship in own container (SIOC) with no additional packaging." at bounding box center [449, 461] width 13 height 13
radio input "true"
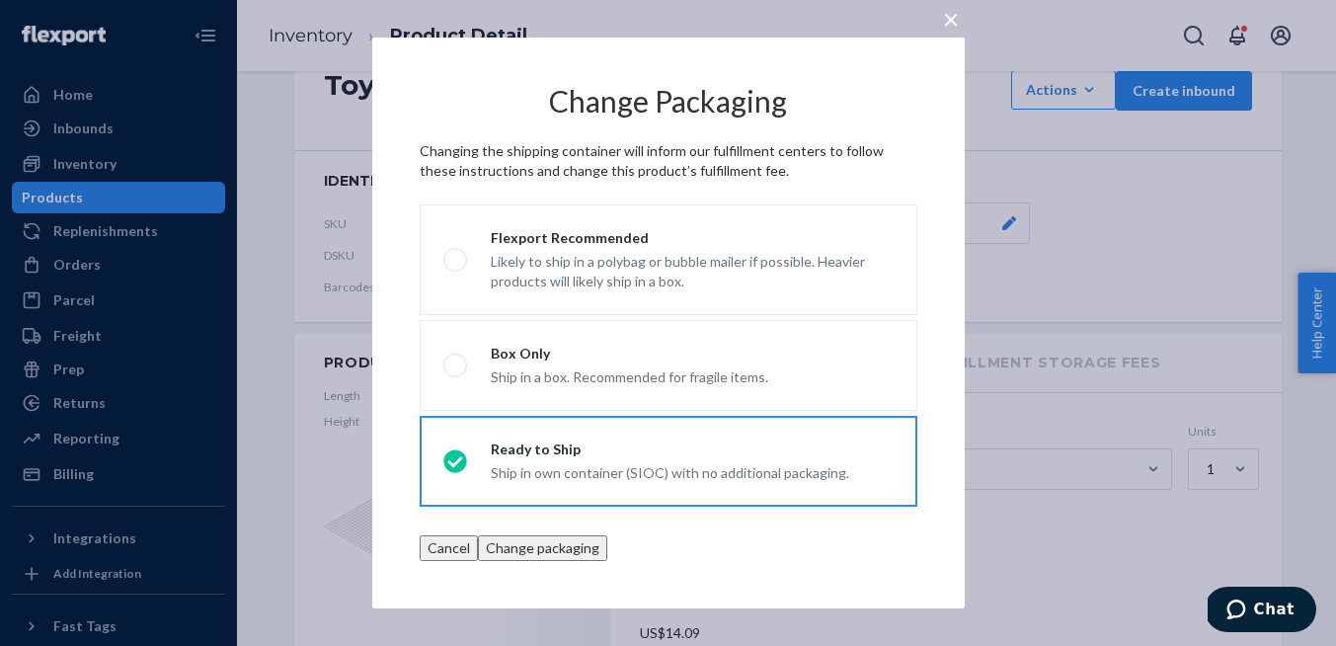
click at [607, 555] on button "Change packaging" at bounding box center [542, 548] width 129 height 26
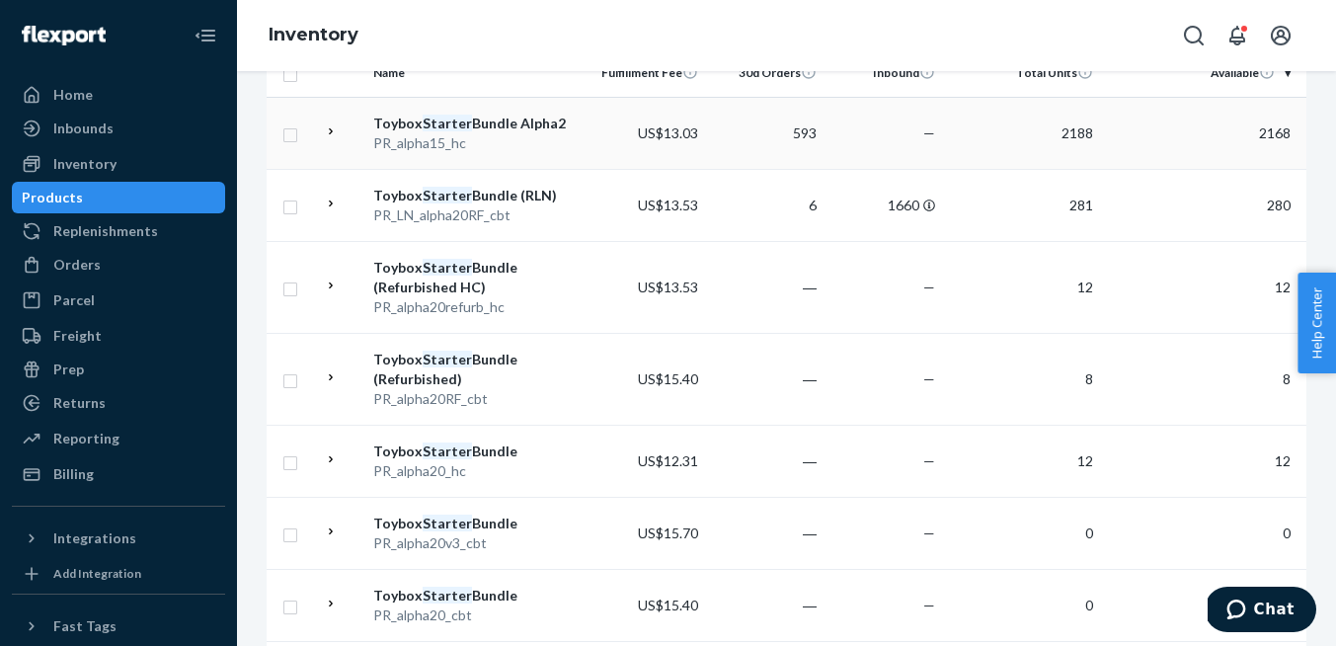
scroll to position [325, 0]
click at [507, 132] on div "Toybox Starter Bundle Alpha2" at bounding box center [476, 123] width 206 height 20
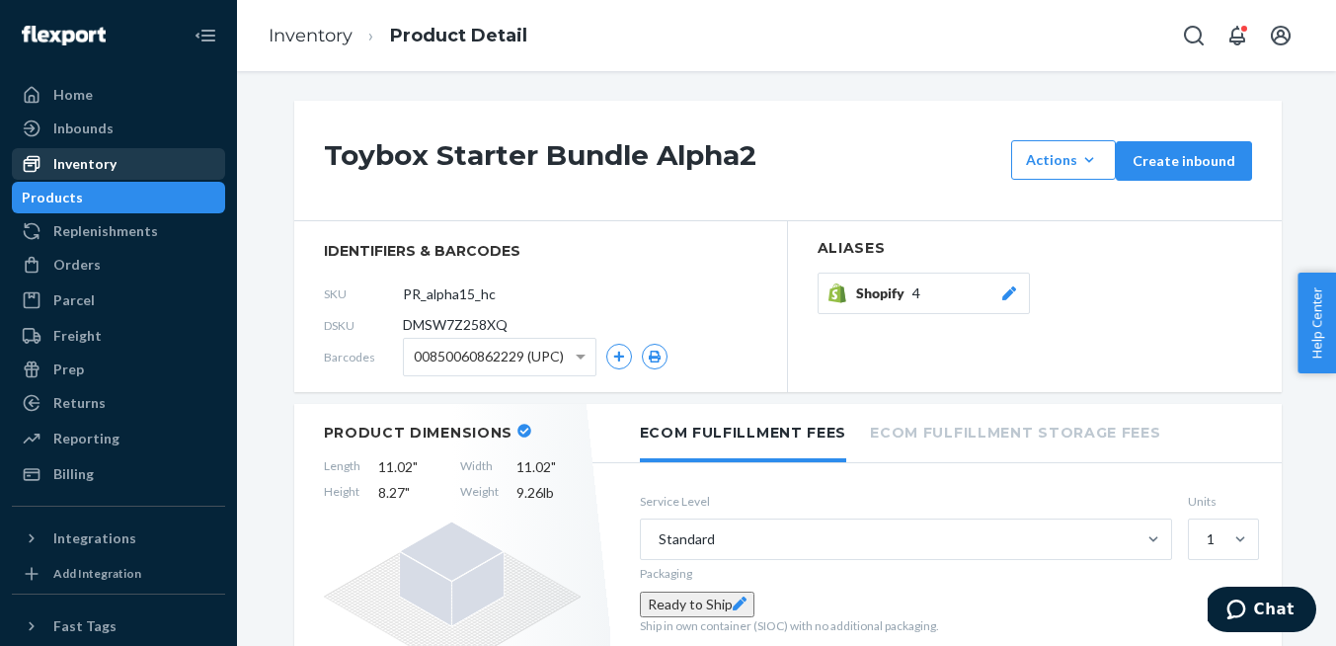
click at [134, 162] on div "Inventory" at bounding box center [118, 164] width 209 height 28
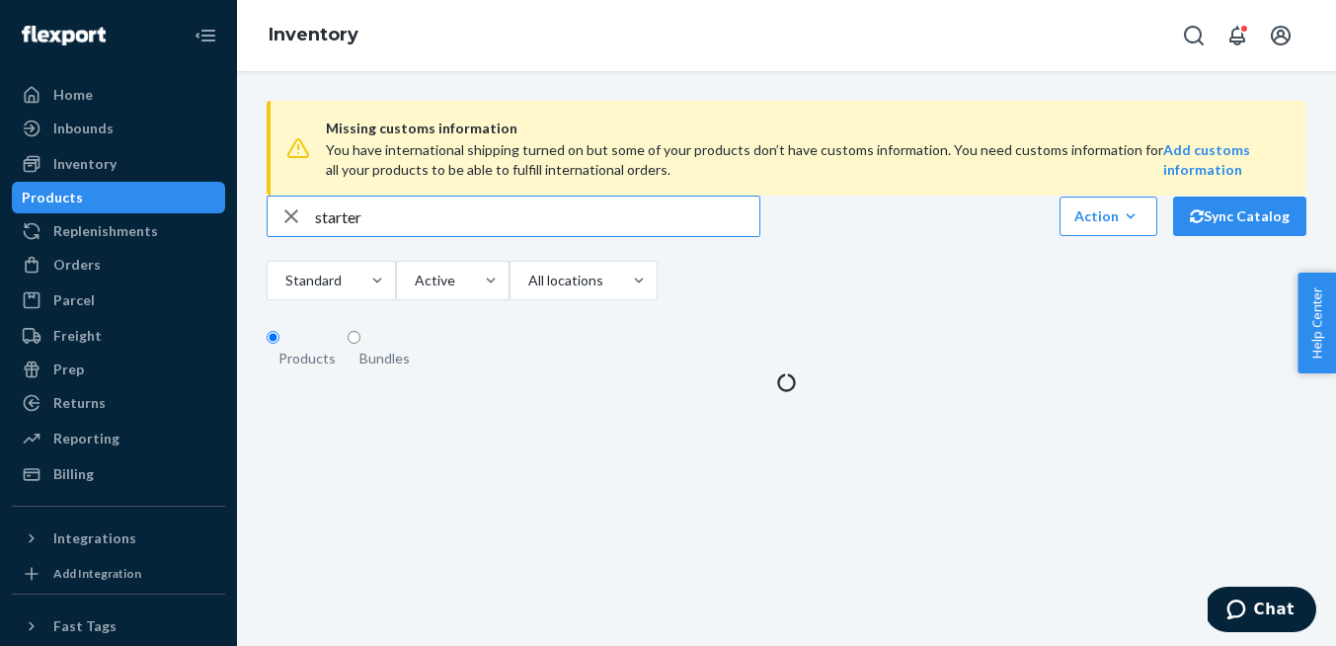
click at [289, 236] on icon "button" at bounding box center [291, 215] width 24 height 39
